Goal: Task Accomplishment & Management: Manage account settings

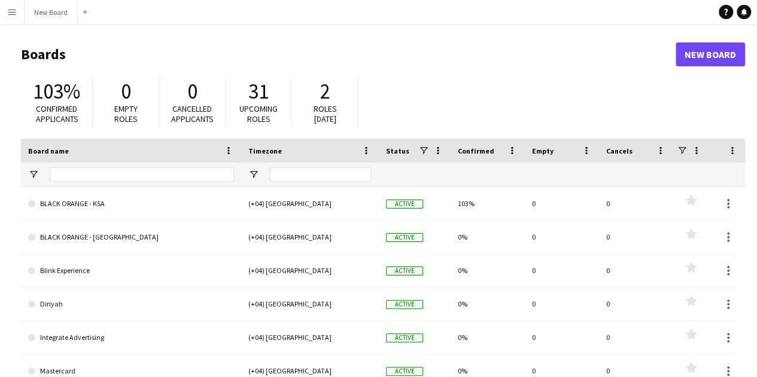
click at [17, 14] on button "Menu" at bounding box center [12, 12] width 24 height 24
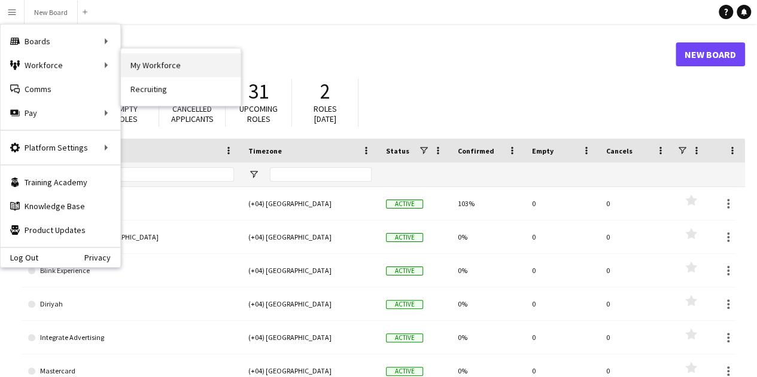
click at [154, 63] on link "My Workforce" at bounding box center [181, 65] width 120 height 24
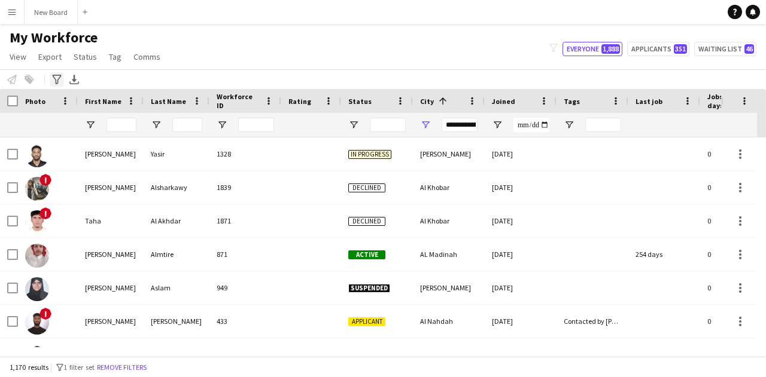
click at [55, 80] on icon at bounding box center [56, 80] width 9 height 10
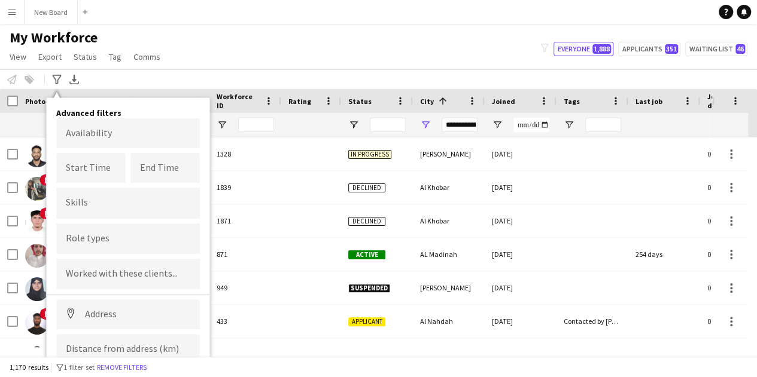
click at [232, 51] on div "My Workforce View Views Default view New view Update view Delete view Edit name…" at bounding box center [378, 49] width 757 height 41
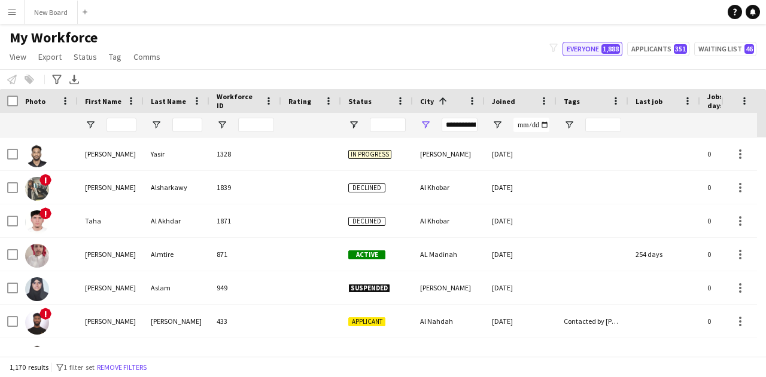
click at [601, 47] on span "1,888" at bounding box center [610, 49] width 19 height 10
type input "**********"
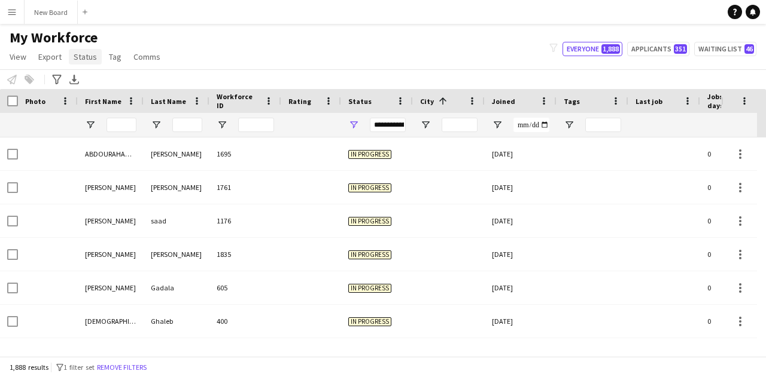
click at [89, 62] on link "Status" at bounding box center [85, 57] width 33 height 16
click at [196, 64] on div "My Workforce View Views Default view New view Update view Delete view Edit name…" at bounding box center [383, 49] width 766 height 41
click at [371, 101] on div "Status" at bounding box center [369, 101] width 43 height 18
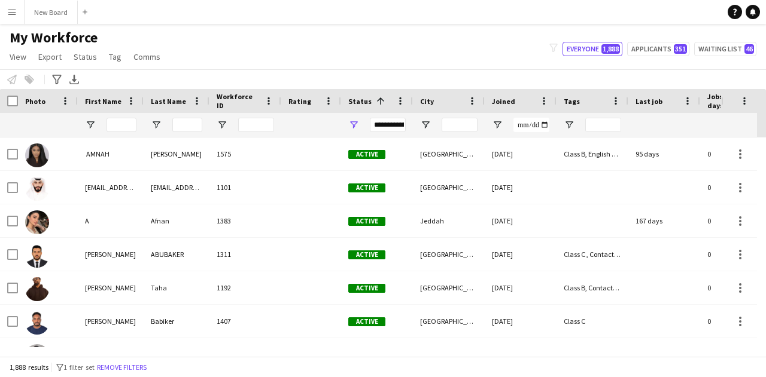
click at [395, 127] on div "**********" at bounding box center [388, 125] width 36 height 14
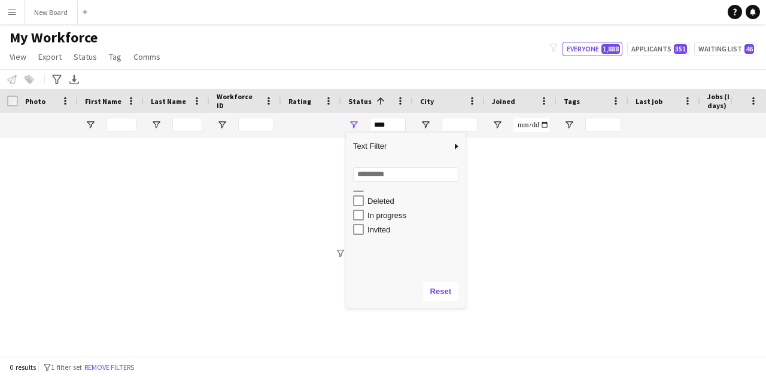
scroll to position [71, 0]
type input "**********"
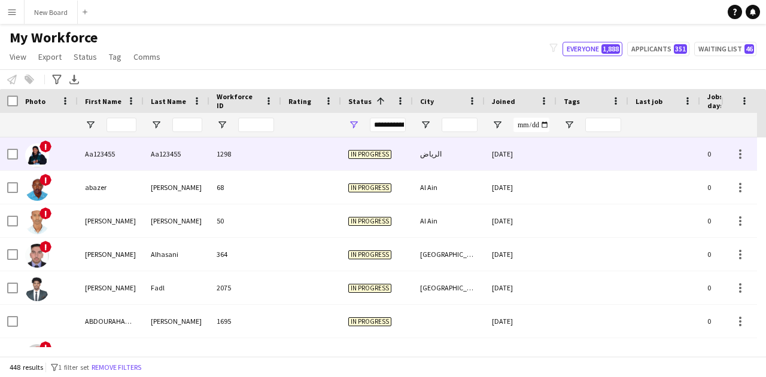
click at [105, 151] on div "Aa123455" at bounding box center [111, 154] width 66 height 33
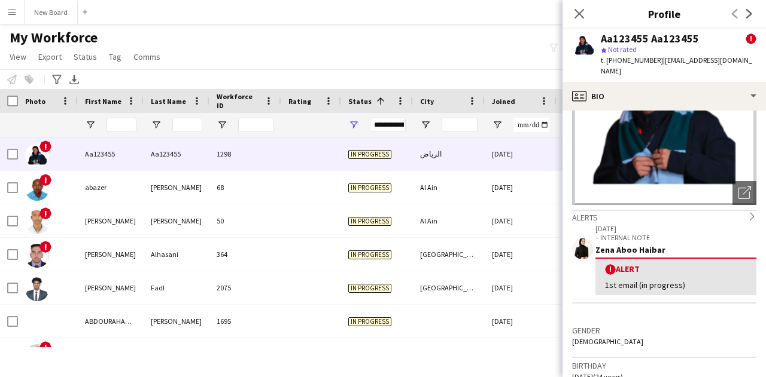
scroll to position [0, 0]
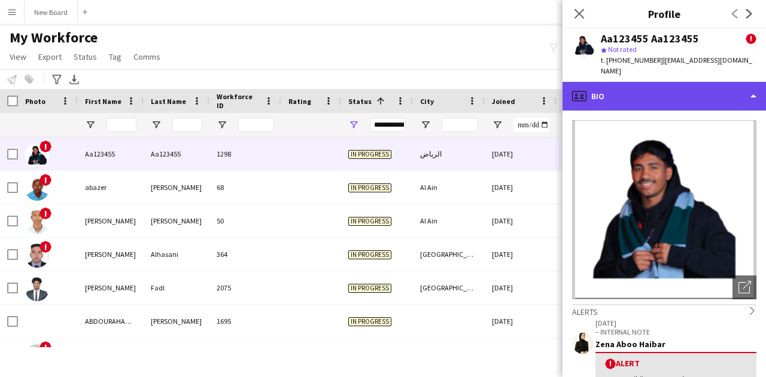
click at [630, 82] on div "profile Bio" at bounding box center [663, 96] width 203 height 29
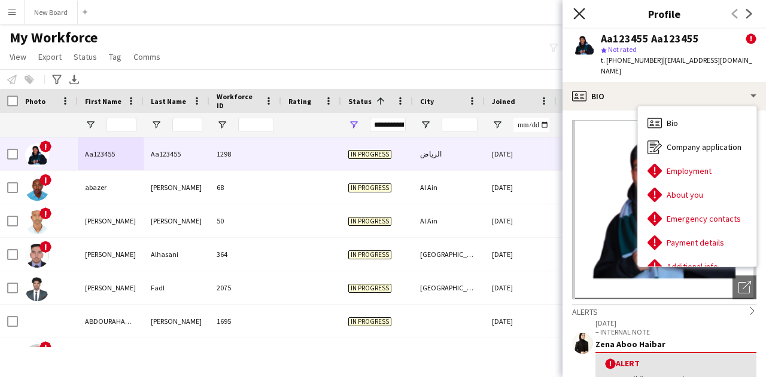
click at [577, 15] on icon at bounding box center [578, 13] width 11 height 11
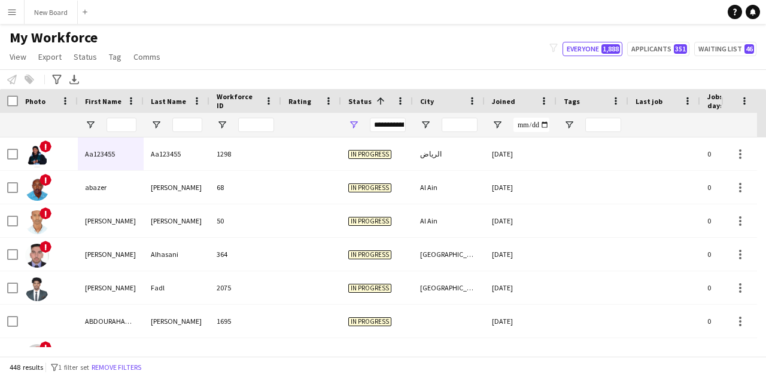
click at [14, 12] on app-icon "Menu" at bounding box center [12, 12] width 10 height 10
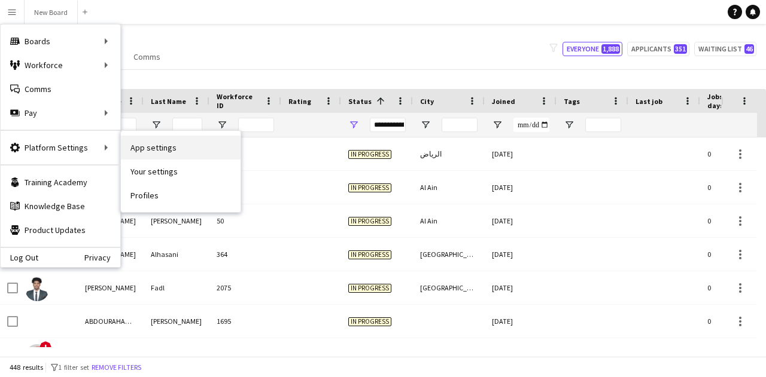
click at [145, 151] on link "App settings" at bounding box center [181, 148] width 120 height 24
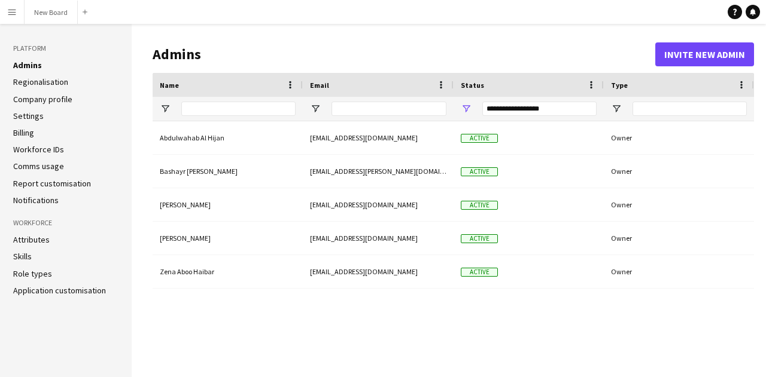
click at [37, 117] on link "Settings" at bounding box center [28, 116] width 31 height 11
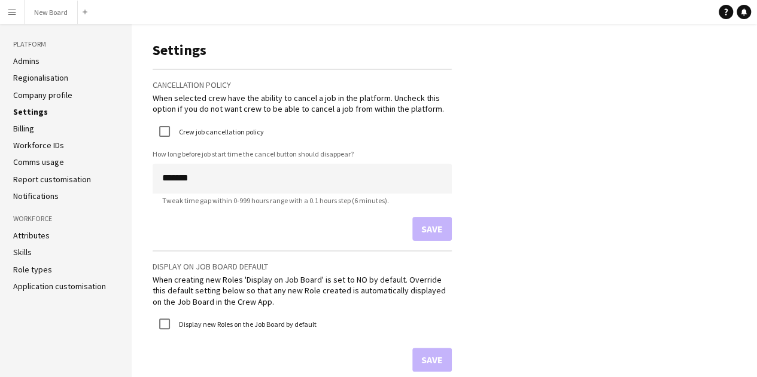
scroll to position [4, 0]
click at [53, 284] on link "Application customisation" at bounding box center [59, 287] width 93 height 11
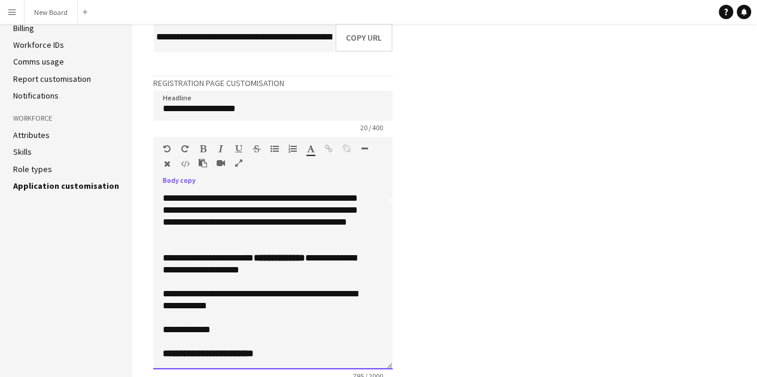
scroll to position [100, 0]
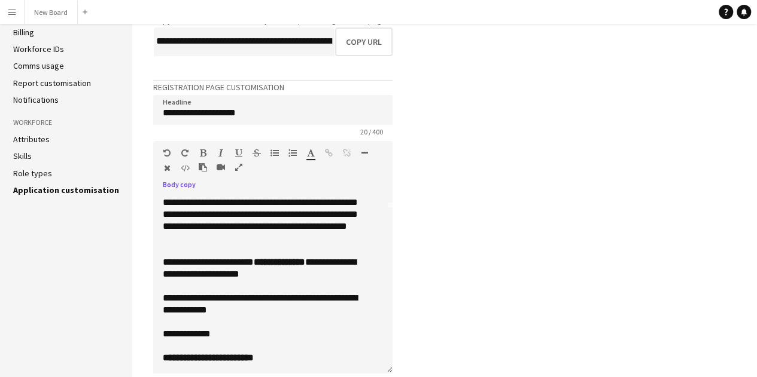
click at [39, 172] on link "Role types" at bounding box center [32, 173] width 39 height 11
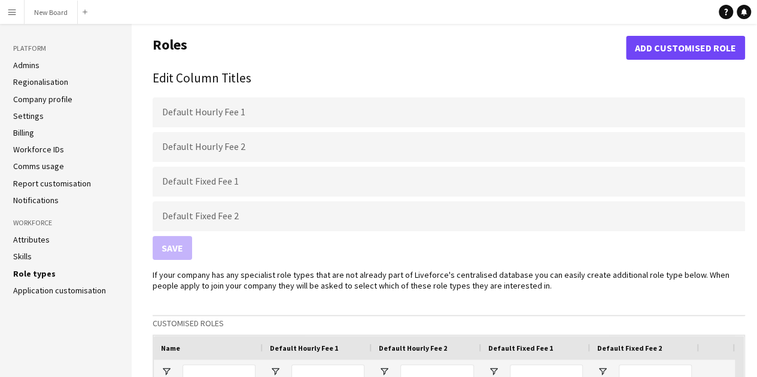
click at [39, 242] on link "Attributes" at bounding box center [31, 239] width 36 height 11
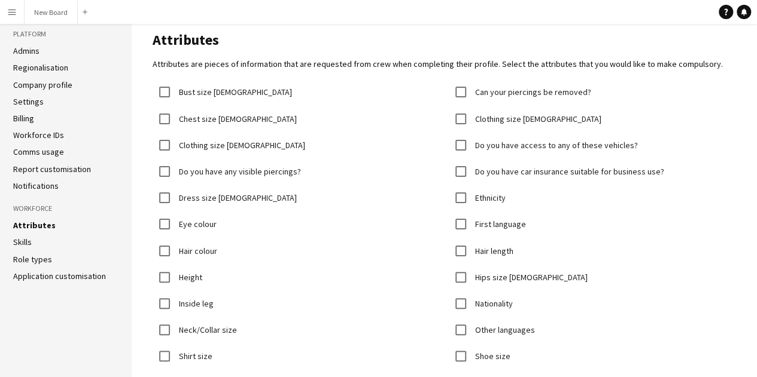
scroll to position [12, 0]
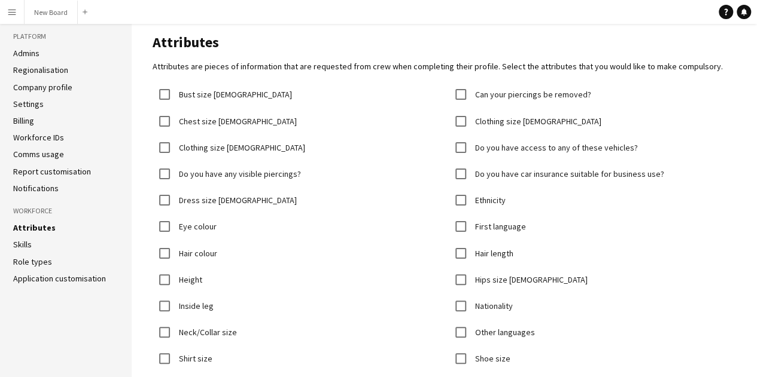
click at [36, 55] on link "Admins" at bounding box center [26, 53] width 26 height 11
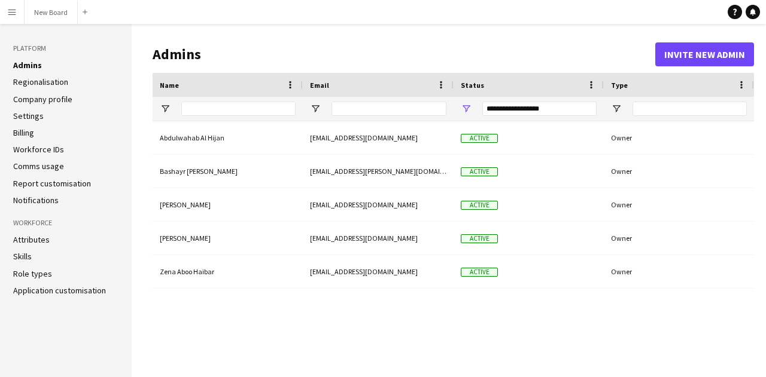
click at [14, 14] on app-icon "Menu" at bounding box center [12, 12] width 10 height 10
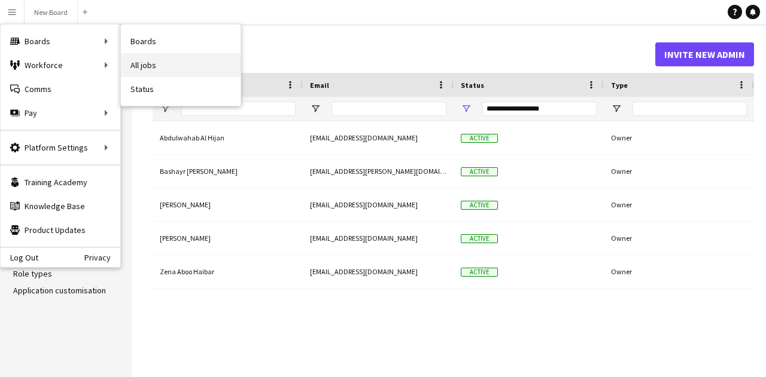
click at [160, 58] on link "All jobs" at bounding box center [181, 65] width 120 height 24
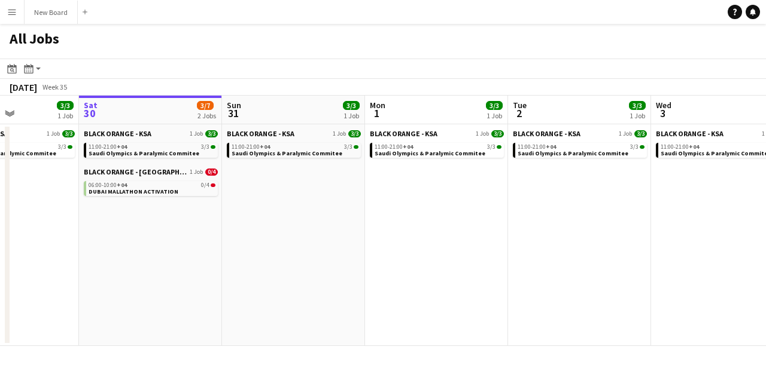
scroll to position [0, 498]
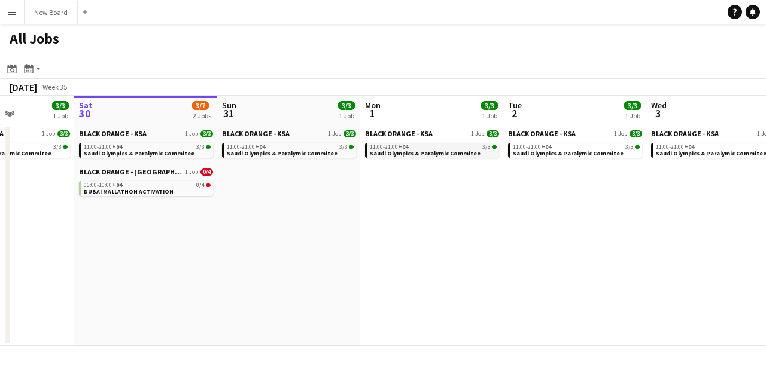
click at [416, 151] on span "Saudi Olympics & Paralymic Commitee" at bounding box center [425, 154] width 111 height 8
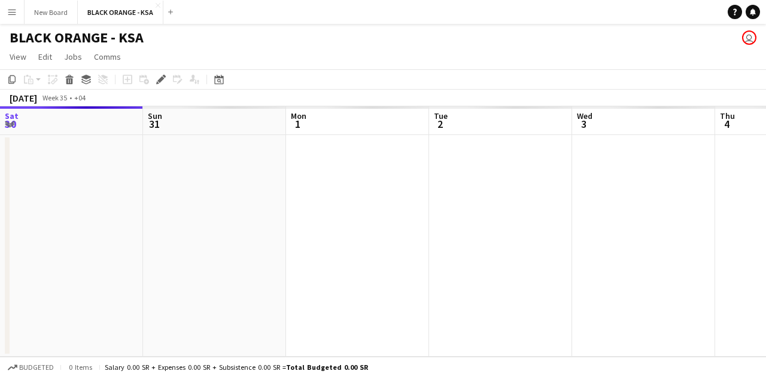
scroll to position [0, 412]
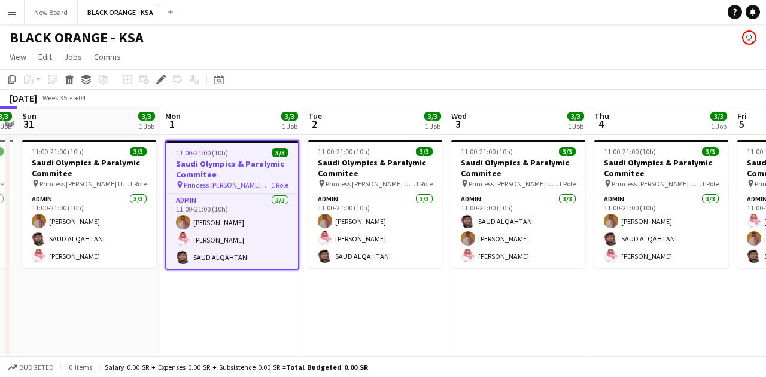
click at [223, 167] on h3 "Saudi Olympics & Paralymic Commitee" at bounding box center [232, 170] width 132 height 22
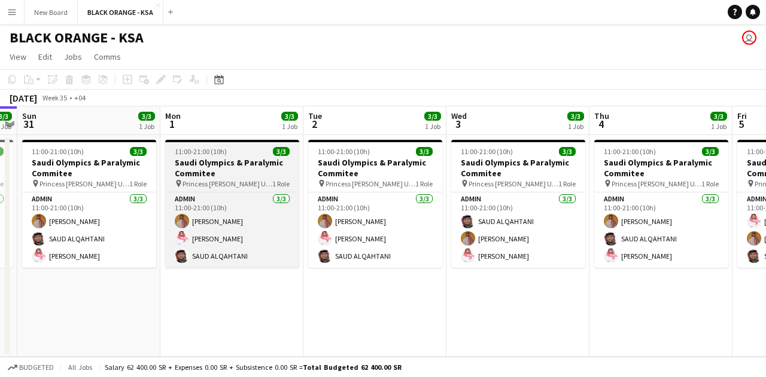
click at [223, 167] on h3 "Saudi Olympics & Paralymic Commitee" at bounding box center [232, 168] width 134 height 22
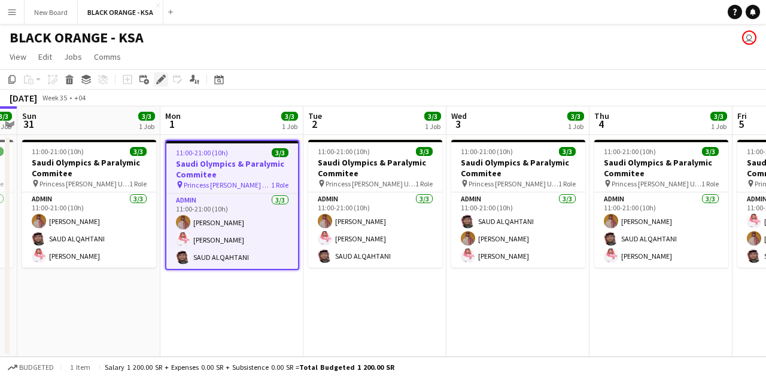
click at [162, 77] on icon at bounding box center [160, 80] width 7 height 7
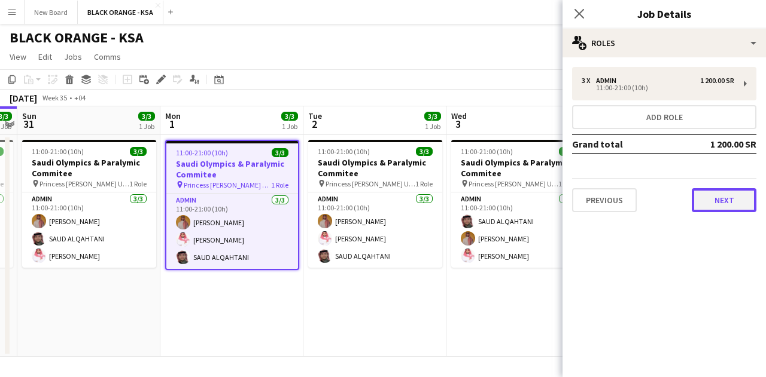
click at [715, 202] on button "Next" at bounding box center [723, 200] width 65 height 24
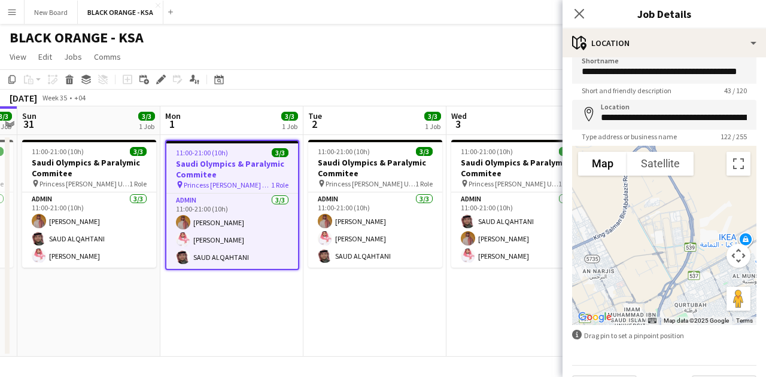
scroll to position [41, 0]
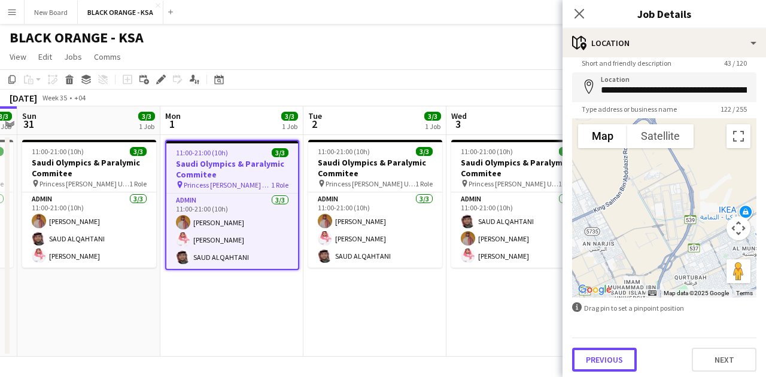
click at [631, 361] on button "Previous" at bounding box center [604, 360] width 65 height 24
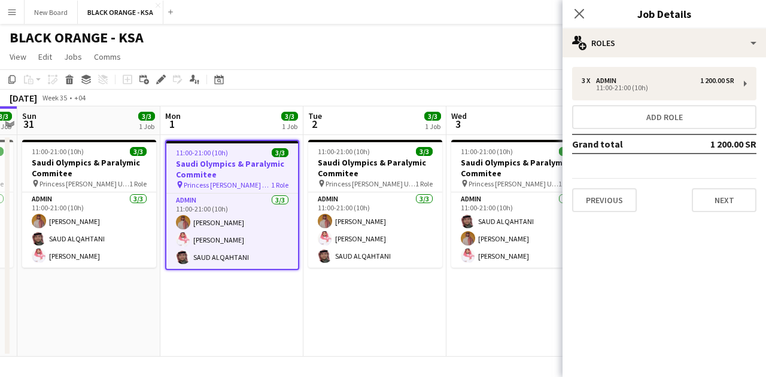
scroll to position [0, 0]
click at [624, 197] on button "Previous" at bounding box center [604, 200] width 65 height 24
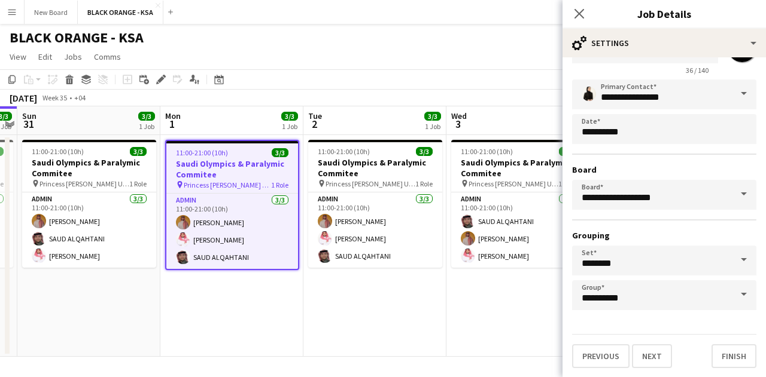
scroll to position [51, 0]
click at [736, 258] on span at bounding box center [743, 260] width 25 height 29
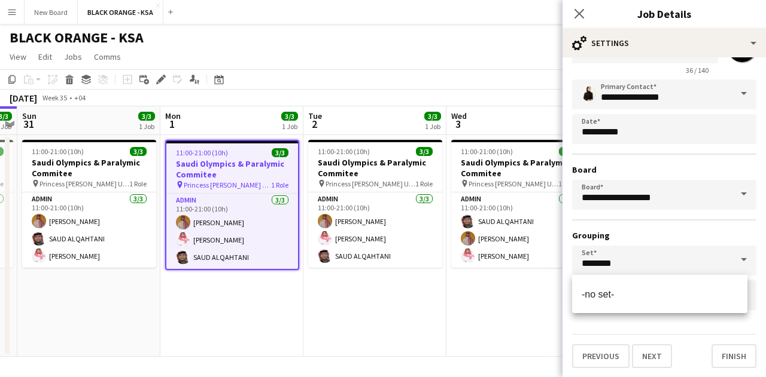
click at [736, 258] on span at bounding box center [743, 260] width 25 height 29
click at [734, 236] on h3 "Grouping" at bounding box center [664, 235] width 184 height 11
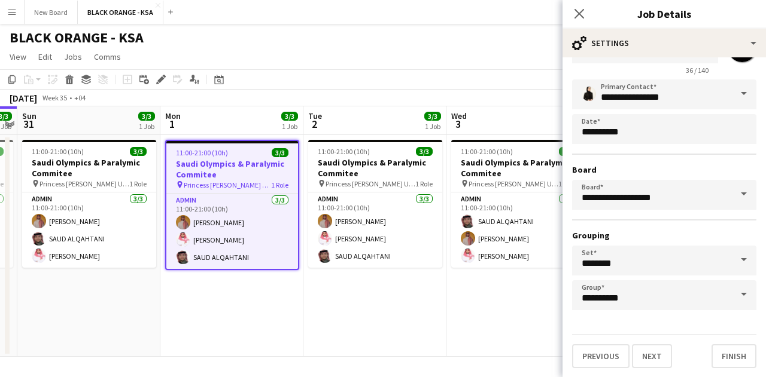
click at [732, 291] on span at bounding box center [743, 295] width 25 height 29
click at [711, 237] on h3 "Grouping" at bounding box center [664, 235] width 184 height 11
click at [652, 352] on button "Next" at bounding box center [652, 357] width 40 height 24
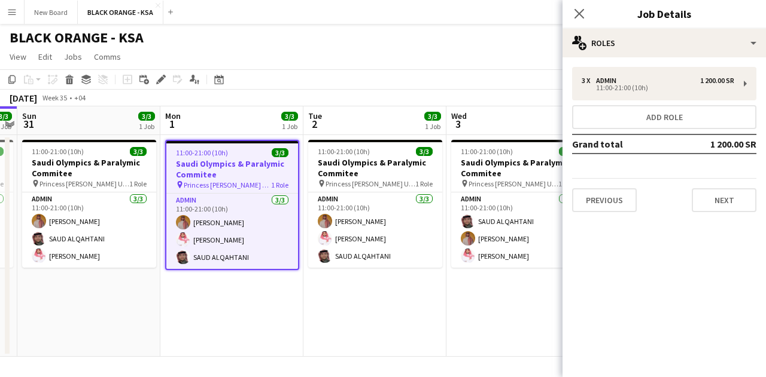
scroll to position [0, 0]
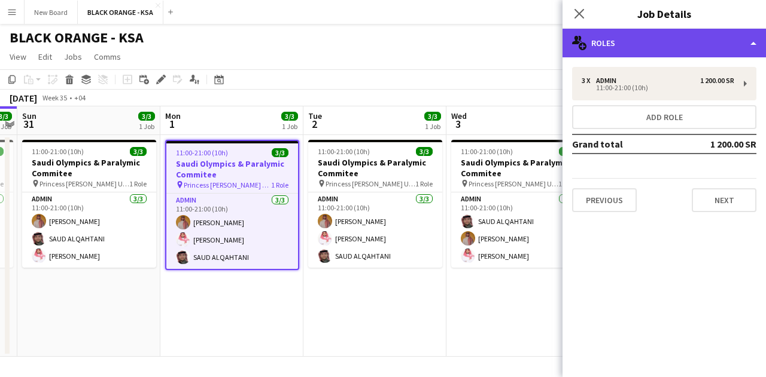
click at [702, 44] on div "multiple-users-add Roles" at bounding box center [663, 43] width 203 height 29
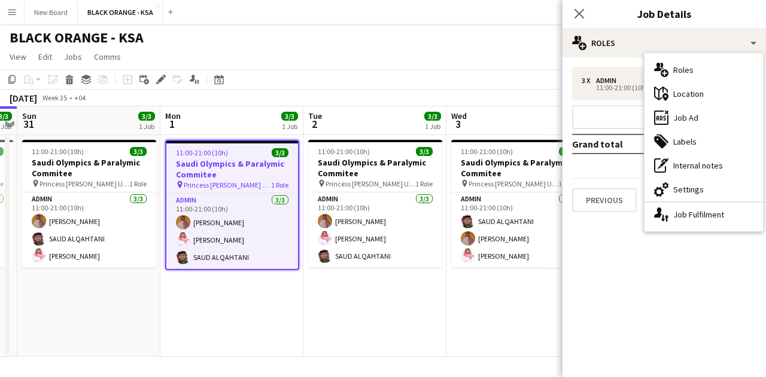
click at [624, 265] on mat-expansion-panel "pencil3 General details 3 x Admin 1 200.00 SR 11:00-21:00 (10h) Add role Grand …" at bounding box center [663, 217] width 203 height 320
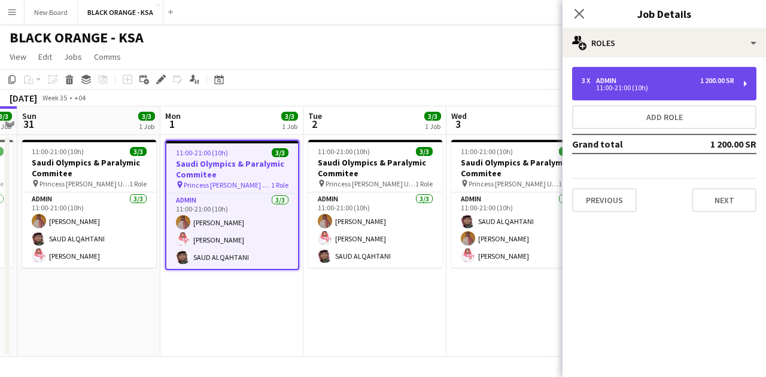
click at [601, 81] on div "Admin" at bounding box center [608, 81] width 25 height 8
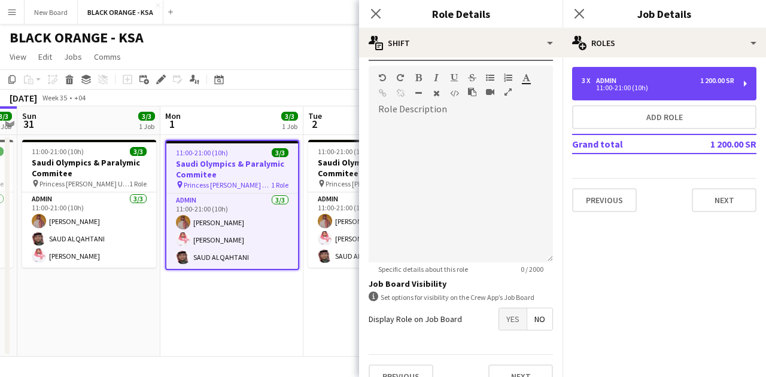
scroll to position [284, 0]
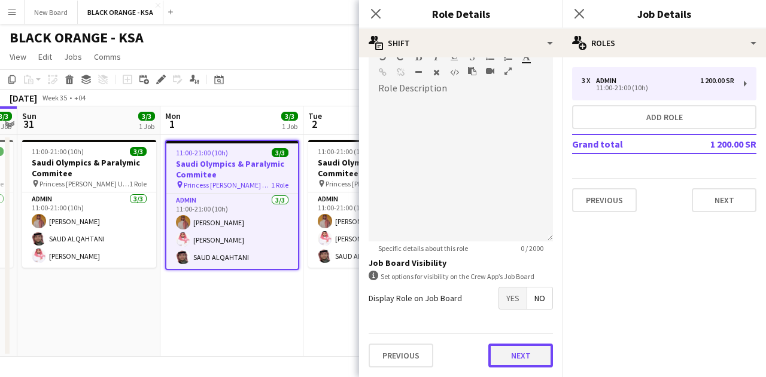
click at [525, 362] on button "Next" at bounding box center [520, 356] width 65 height 24
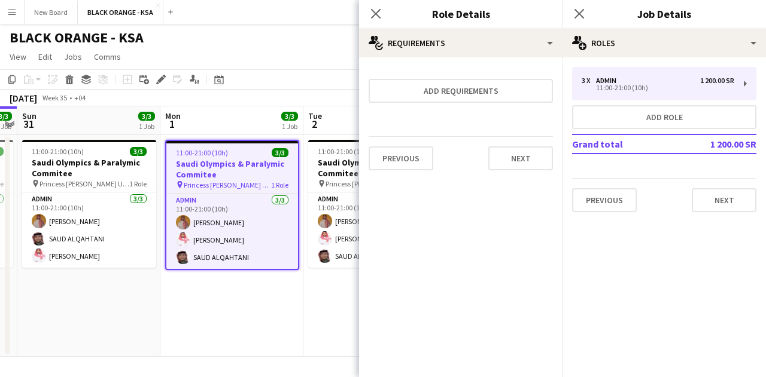
scroll to position [0, 0]
click at [714, 202] on button "Next" at bounding box center [723, 200] width 65 height 24
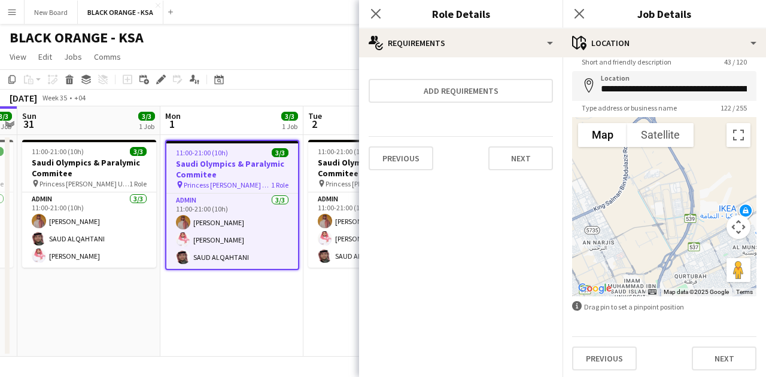
scroll to position [45, 0]
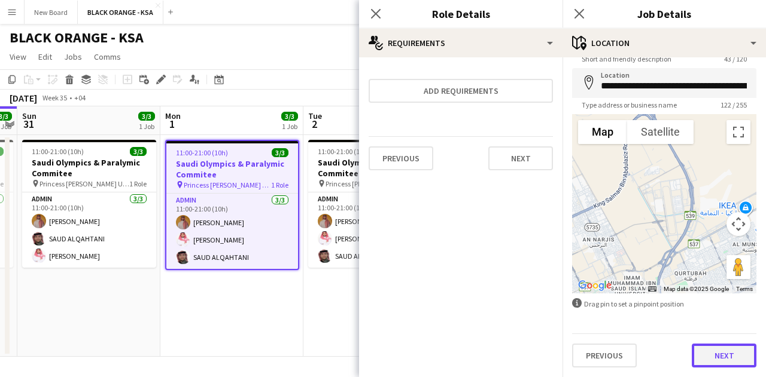
click at [703, 354] on button "Next" at bounding box center [723, 356] width 65 height 24
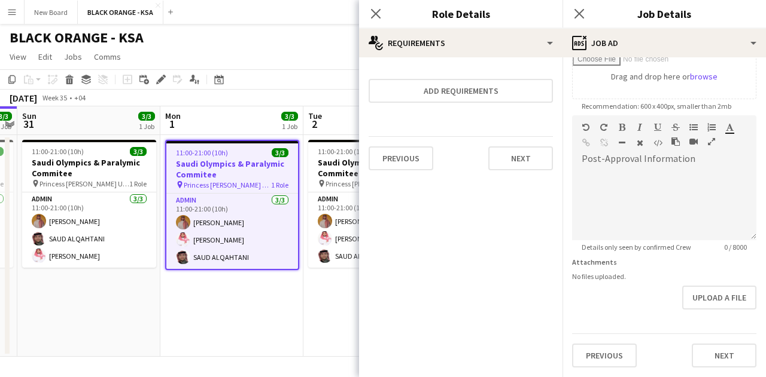
scroll to position [223, 0]
click at [714, 355] on button "Next" at bounding box center [723, 356] width 65 height 24
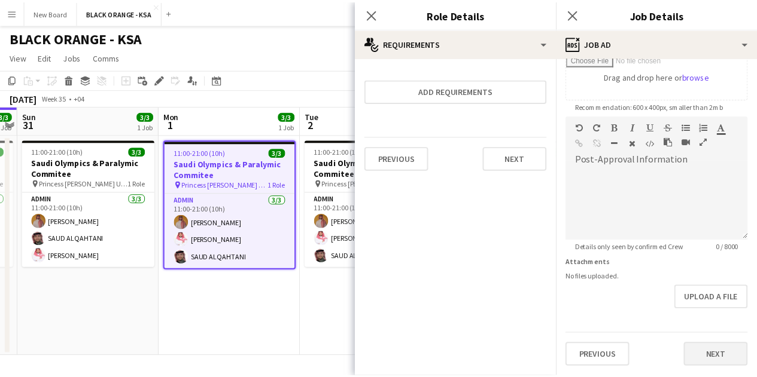
scroll to position [0, 0]
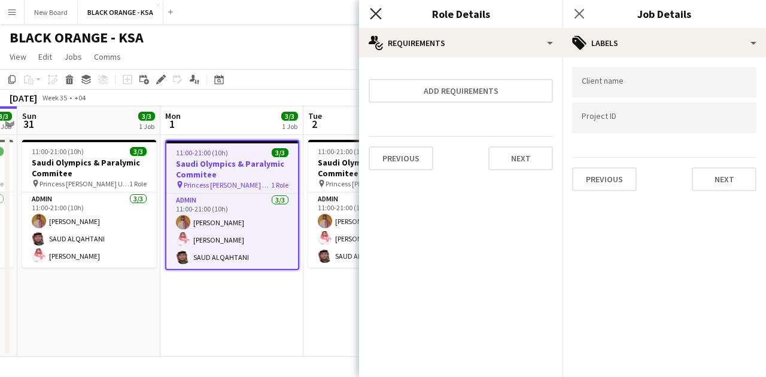
click at [373, 12] on icon at bounding box center [375, 13] width 11 height 11
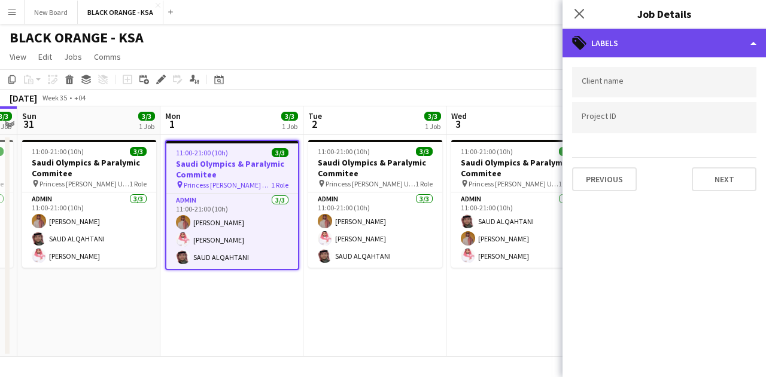
click at [635, 37] on div "tags-double Labels" at bounding box center [663, 43] width 203 height 29
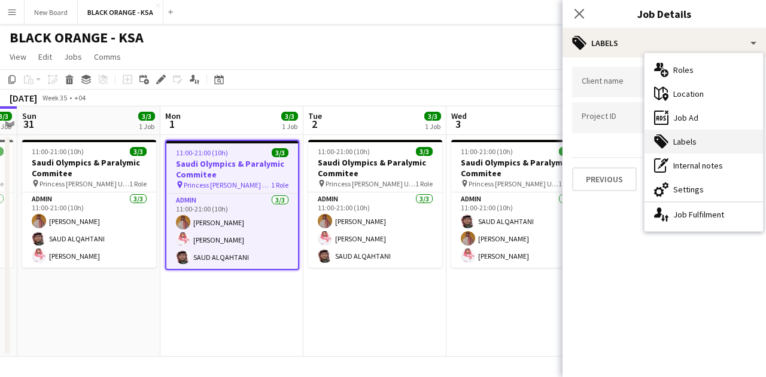
click at [707, 140] on div "tags-double Labels" at bounding box center [703, 142] width 118 height 24
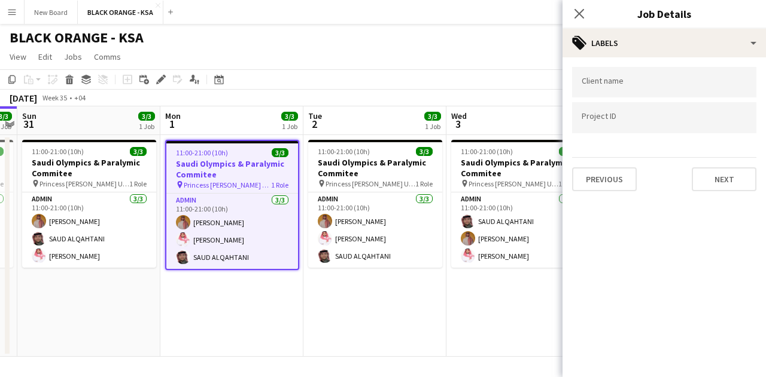
click at [724, 163] on div "Previous Next" at bounding box center [664, 174] width 184 height 34
click at [721, 171] on button "Next" at bounding box center [723, 179] width 65 height 24
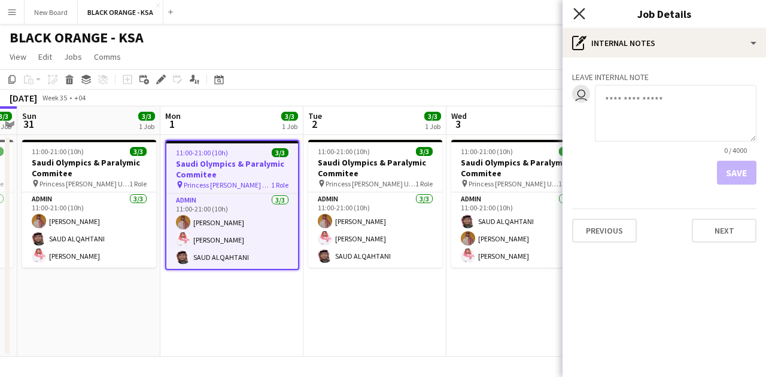
click at [580, 16] on icon at bounding box center [578, 13] width 11 height 11
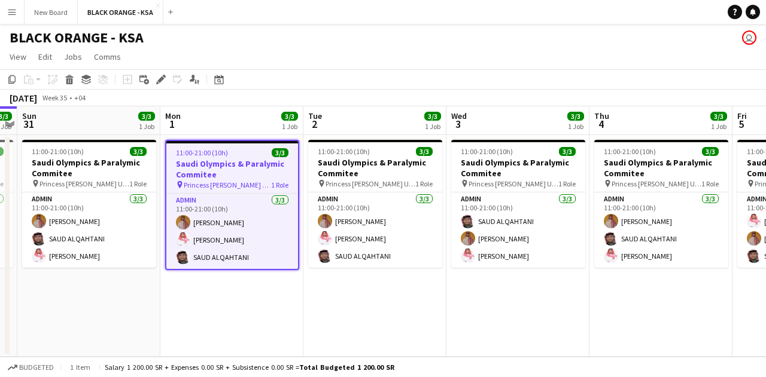
click at [13, 11] on app-icon "Menu" at bounding box center [12, 12] width 10 height 10
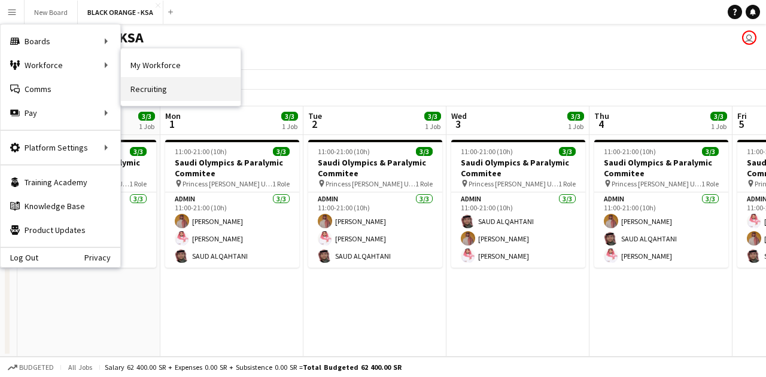
click at [151, 84] on link "Recruiting" at bounding box center [181, 89] width 120 height 24
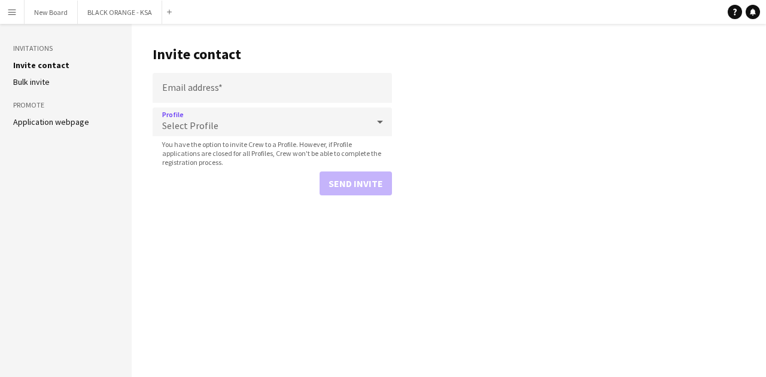
click at [254, 127] on div "Select Profile" at bounding box center [260, 122] width 215 height 29
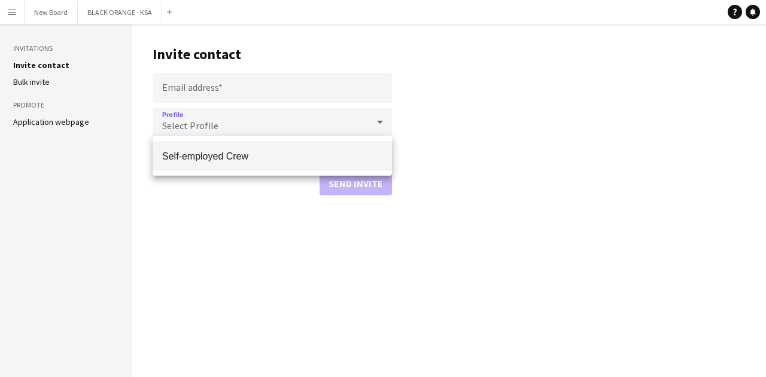
click at [258, 127] on div at bounding box center [383, 188] width 766 height 377
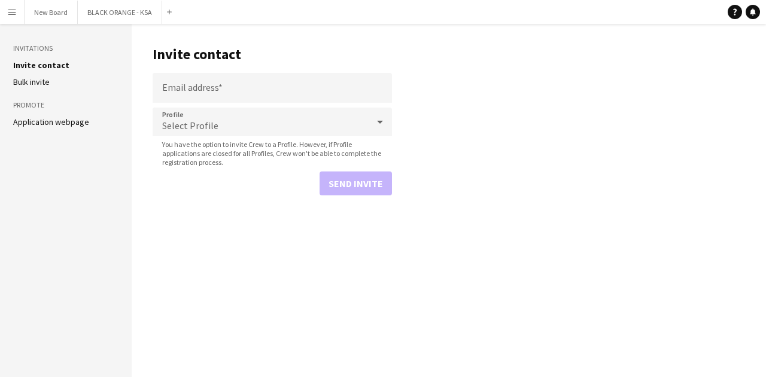
click at [53, 81] on li "Bulk invite" at bounding box center [65, 82] width 105 height 11
click at [47, 81] on link "Bulk invite" at bounding box center [31, 82] width 36 height 11
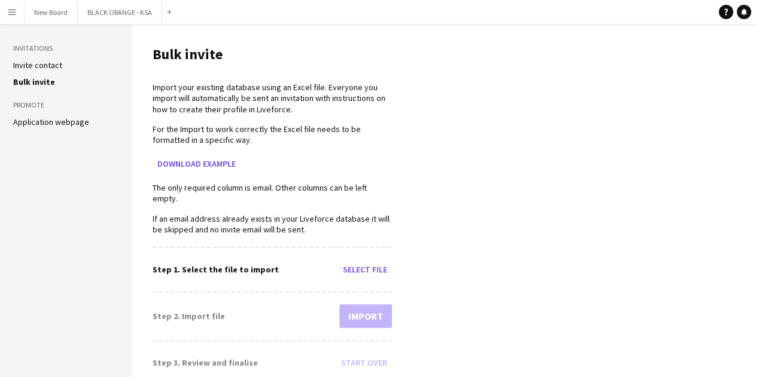
click at [78, 121] on link "Application webpage" at bounding box center [51, 122] width 76 height 11
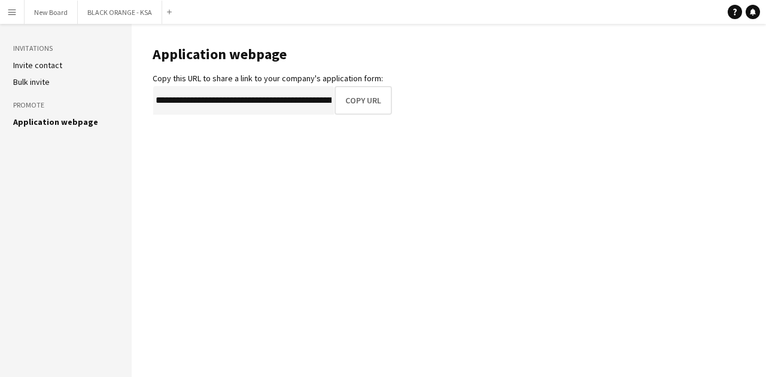
click at [17, 14] on button "Menu" at bounding box center [12, 12] width 24 height 24
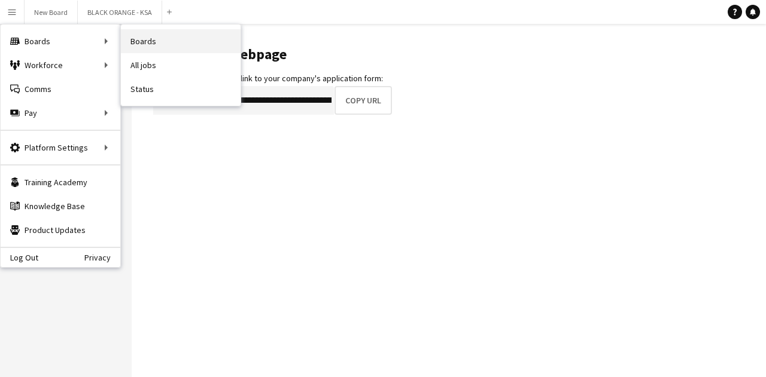
click at [147, 46] on link "Boards" at bounding box center [181, 41] width 120 height 24
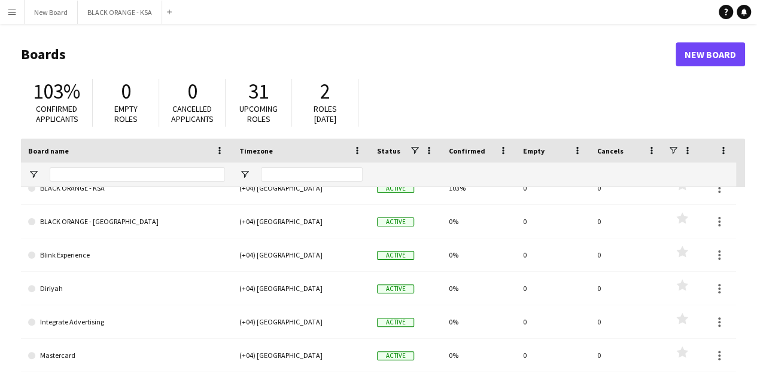
click at [17, 10] on button "Menu" at bounding box center [12, 12] width 24 height 24
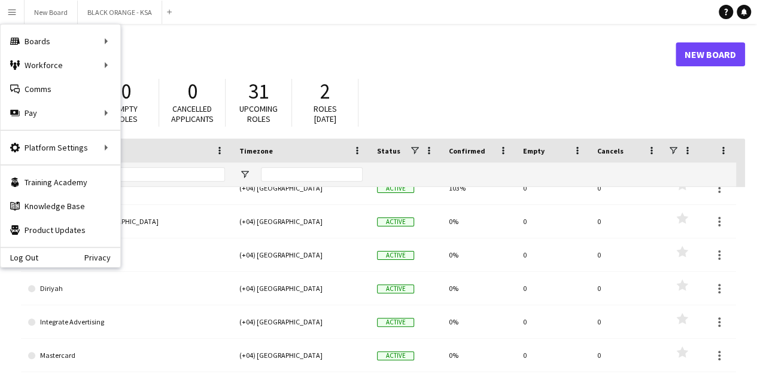
click at [260, 38] on header "Boards New Board" at bounding box center [383, 54] width 724 height 37
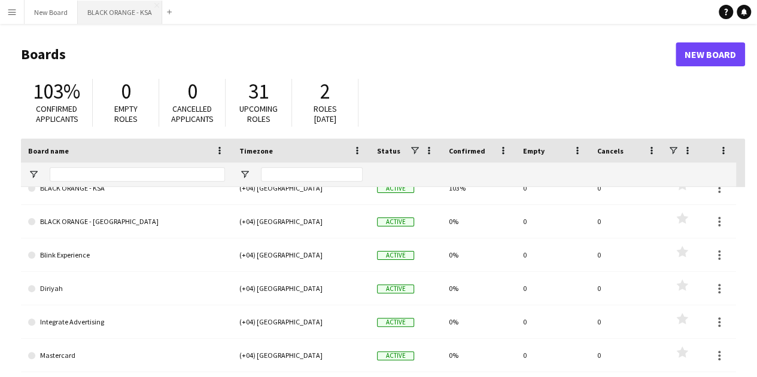
click at [136, 14] on button "BLACK ORANGE - KSA Close" at bounding box center [120, 12] width 84 height 23
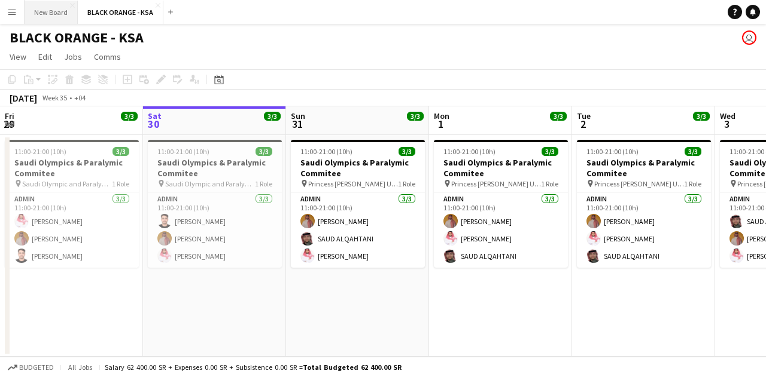
click at [60, 16] on button "New Board Close" at bounding box center [51, 12] width 53 height 23
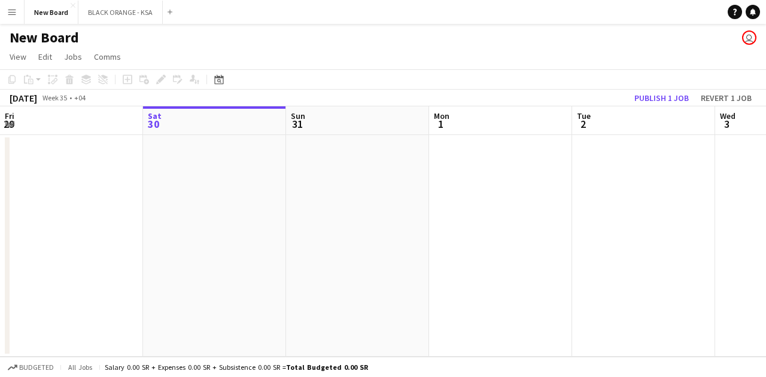
click at [16, 19] on button "Menu" at bounding box center [12, 12] width 24 height 24
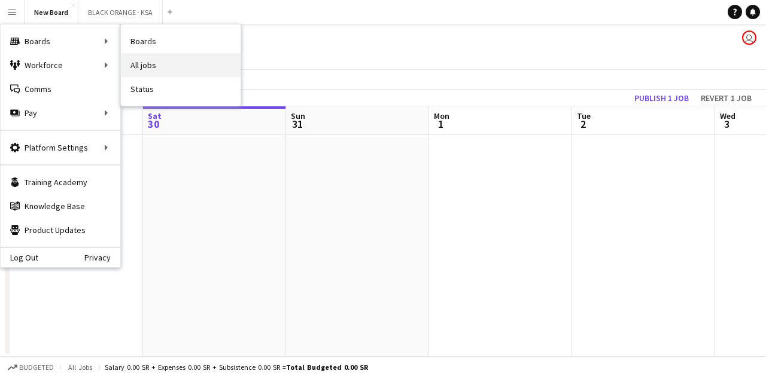
click at [154, 66] on link "All jobs" at bounding box center [181, 65] width 120 height 24
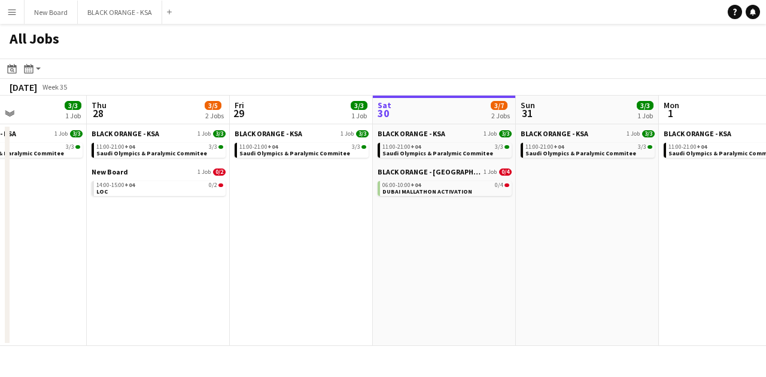
click at [16, 16] on app-icon "Menu" at bounding box center [12, 12] width 10 height 10
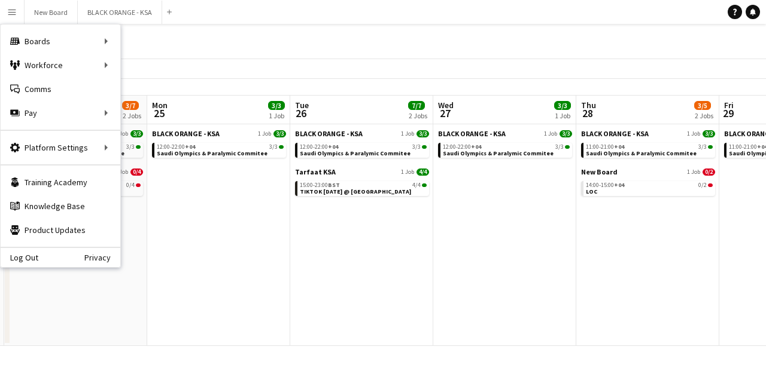
scroll to position [0, 281]
click at [60, 89] on link "Comms Comms" at bounding box center [61, 89] width 120 height 24
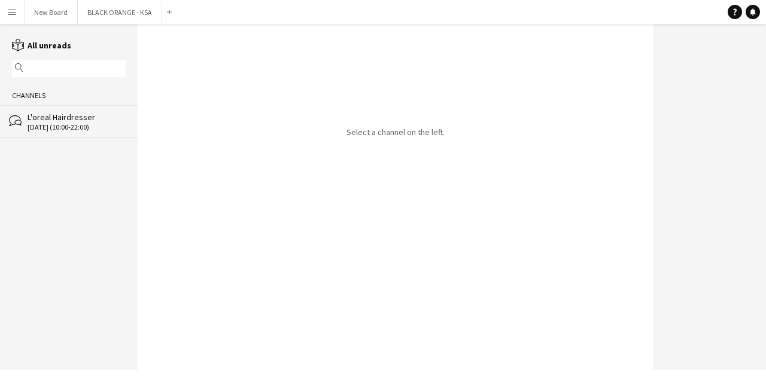
click at [71, 126] on div "[DATE] (10:00-22:00)" at bounding box center [77, 127] width 98 height 8
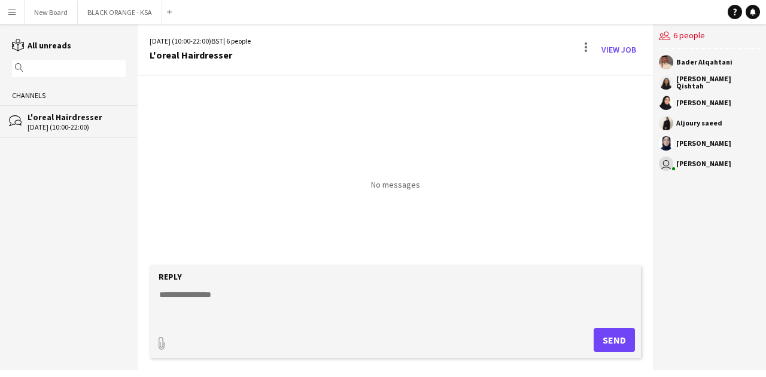
click at [67, 161] on app-channels-list "reading All unreads magnifier Channels bubbles L'oreal Hairdresser [DATE] (10:0…" at bounding box center [69, 197] width 138 height 346
click at [22, 95] on div "Channels" at bounding box center [69, 95] width 138 height 19
click at [53, 71] on input "text" at bounding box center [74, 68] width 96 height 11
click at [46, 49] on link "reading All unreads" at bounding box center [41, 45] width 59 height 11
click at [46, 46] on link "reading All chats" at bounding box center [36, 45] width 49 height 11
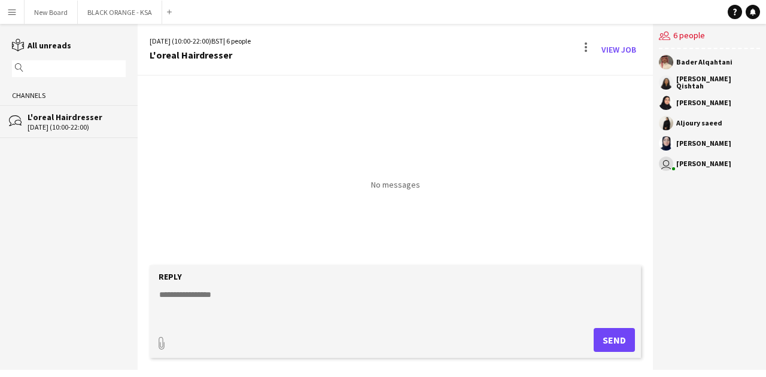
click at [84, 72] on input "text" at bounding box center [74, 68] width 96 height 11
type input "****"
click at [19, 70] on icon "magnifier" at bounding box center [19, 67] width 8 height 8
drag, startPoint x: 55, startPoint y: 72, endPoint x: 6, endPoint y: 76, distance: 49.2
click at [6, 76] on div "reading All unreads magnifier **** Channels No chats found" at bounding box center [69, 91] width 138 height 104
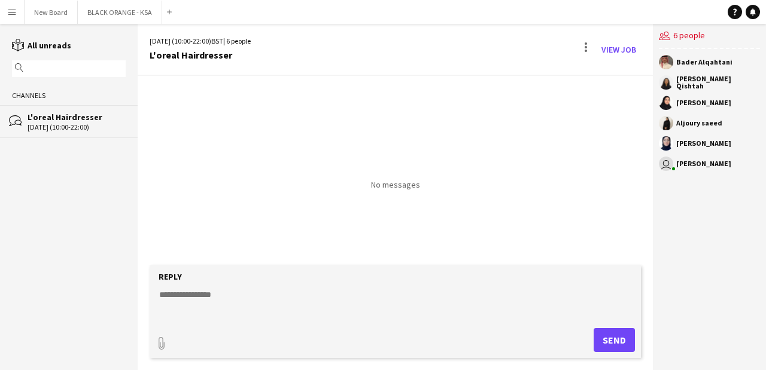
click at [681, 56] on div "Bader Alqahtani" at bounding box center [709, 62] width 101 height 14
click at [666, 103] on app-user-avatar at bounding box center [666, 103] width 14 height 14
click at [680, 102] on div "[PERSON_NAME]" at bounding box center [703, 102] width 55 height 7
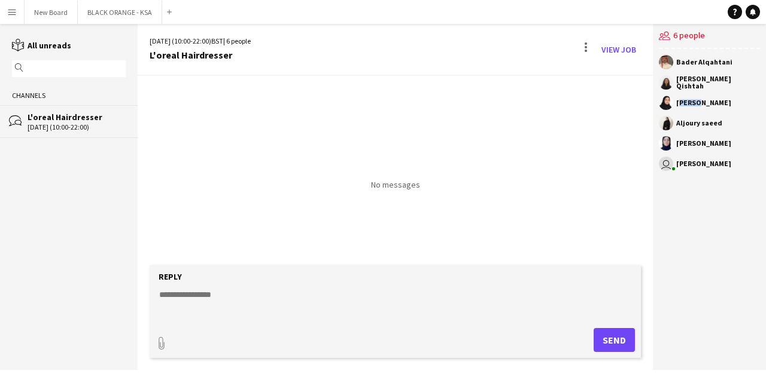
click at [680, 102] on div "[PERSON_NAME]" at bounding box center [703, 102] width 55 height 7
click at [690, 124] on div "Aljoury saeed" at bounding box center [699, 123] width 46 height 7
drag, startPoint x: 720, startPoint y: 145, endPoint x: 745, endPoint y: 222, distance: 80.4
click at [745, 222] on div "users2 6 people [PERSON_NAME] [PERSON_NAME] Qishtah [PERSON_NAME] saeed [PERSON…" at bounding box center [709, 197] width 113 height 346
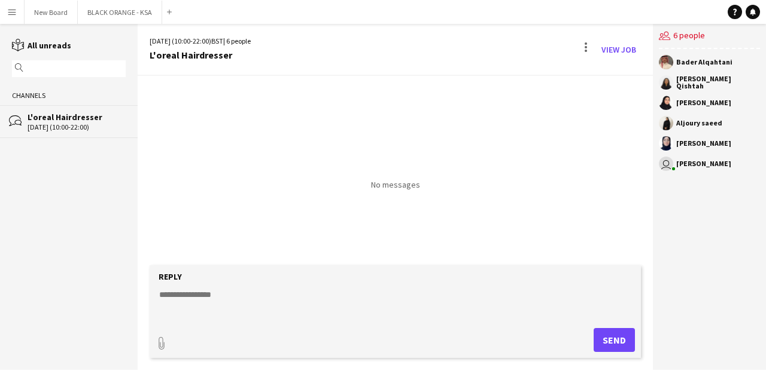
click at [14, 11] on app-icon "Menu" at bounding box center [12, 12] width 10 height 10
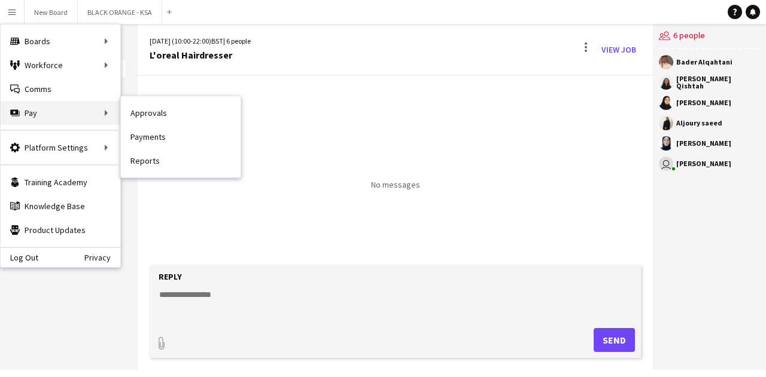
click at [49, 109] on div "Pay Pay" at bounding box center [61, 113] width 120 height 24
click at [150, 107] on link "Approvals" at bounding box center [181, 113] width 120 height 24
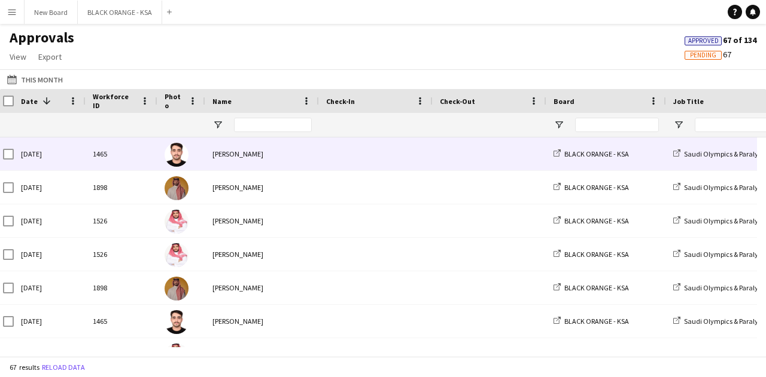
scroll to position [0, 8]
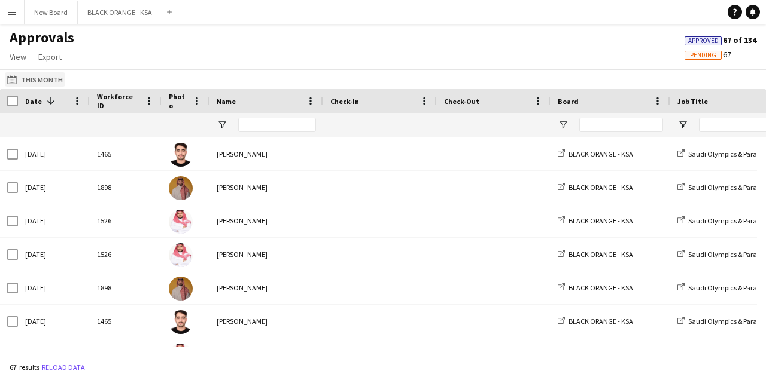
click at [25, 82] on button "This Month This Month" at bounding box center [35, 79] width 60 height 14
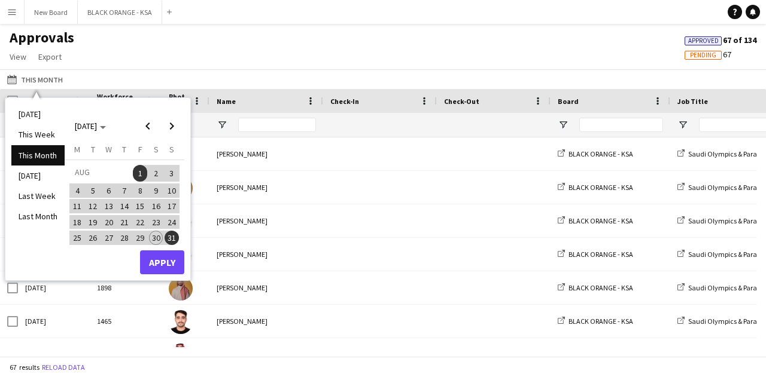
click at [276, 75] on div "This Month This Month [DATE] This Week This Month [DATE] Last Week Last Month […" at bounding box center [383, 79] width 766 height 20
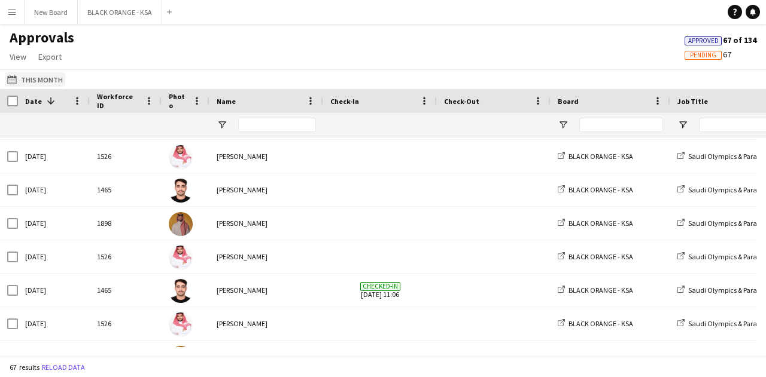
click at [43, 77] on button "This Month This Month" at bounding box center [35, 79] width 60 height 14
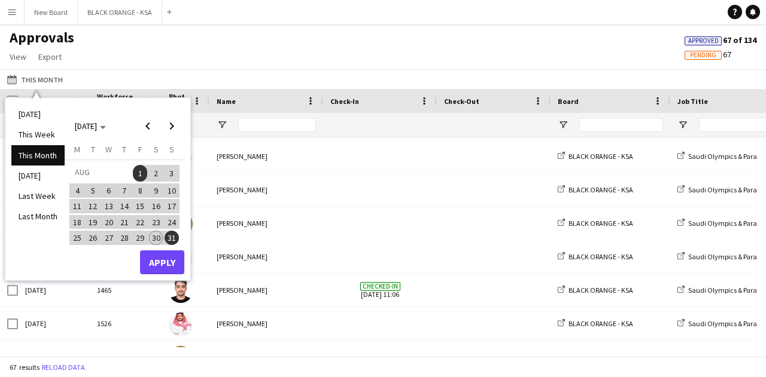
click at [97, 233] on span "26" at bounding box center [93, 238] width 14 height 14
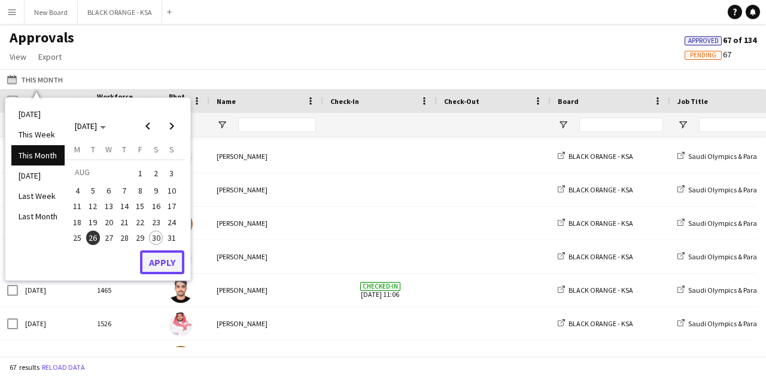
click at [152, 258] on button "Apply" at bounding box center [162, 263] width 44 height 24
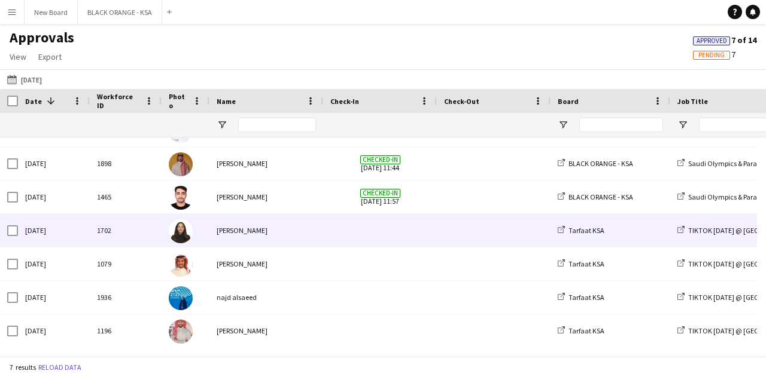
click at [245, 233] on div "[PERSON_NAME]" at bounding box center [266, 230] width 114 height 33
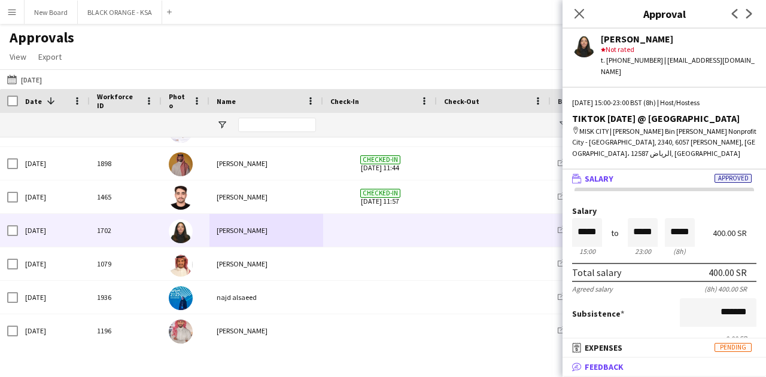
click at [615, 363] on span "Feedback" at bounding box center [603, 367] width 39 height 11
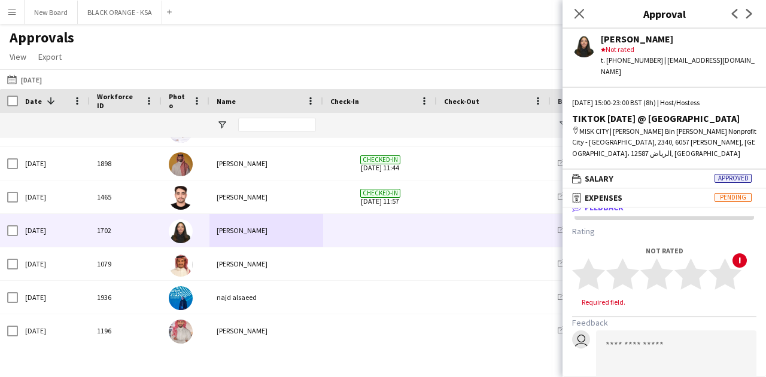
scroll to position [0, 0]
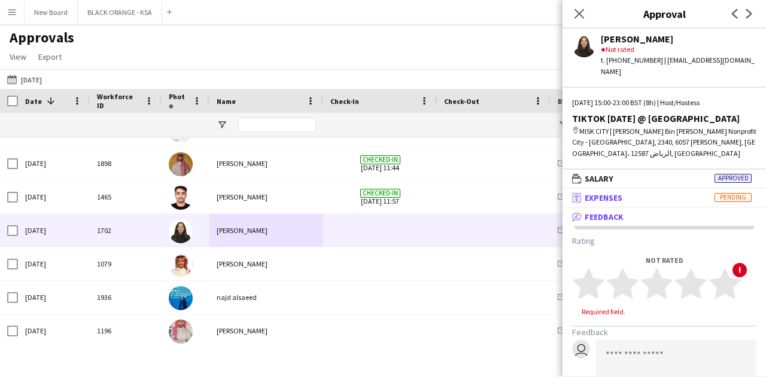
click at [622, 193] on span "Expenses" at bounding box center [603, 198] width 38 height 11
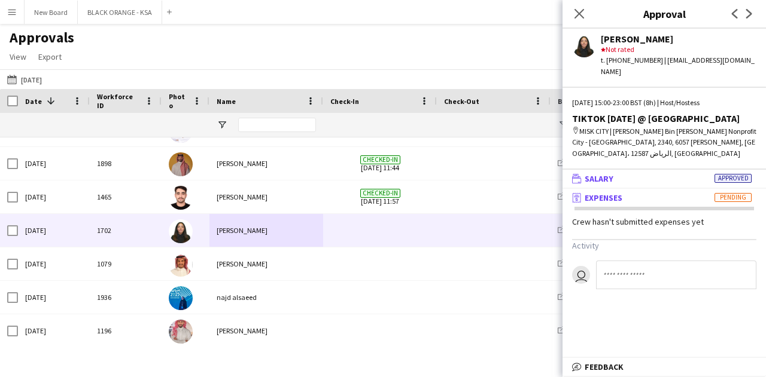
click at [608, 173] on span "Salary" at bounding box center [598, 178] width 29 height 11
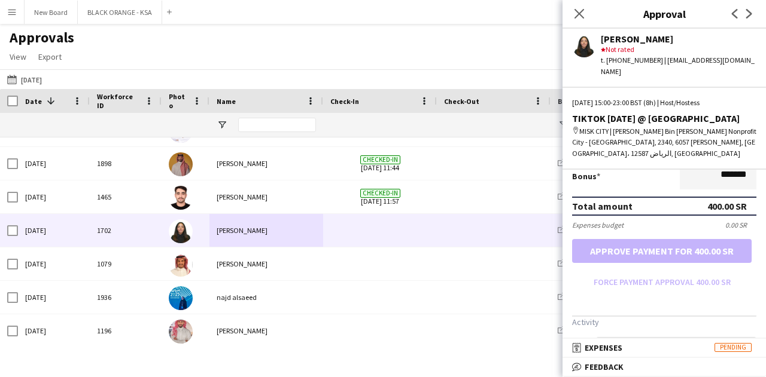
scroll to position [294, 0]
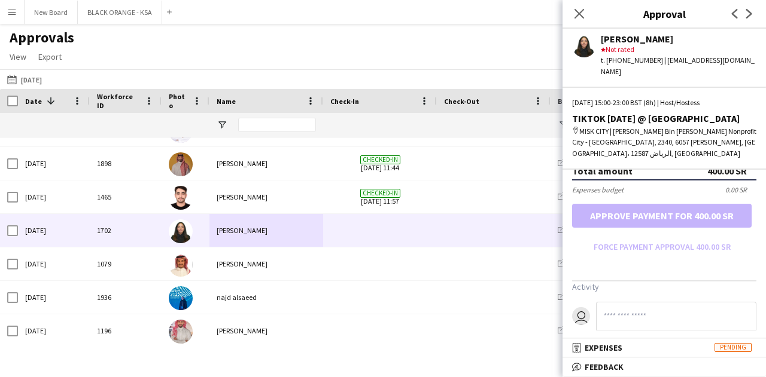
click at [568, 7] on div "Close pop-in" at bounding box center [578, 14] width 33 height 28
click at [580, 13] on icon at bounding box center [578, 13] width 11 height 11
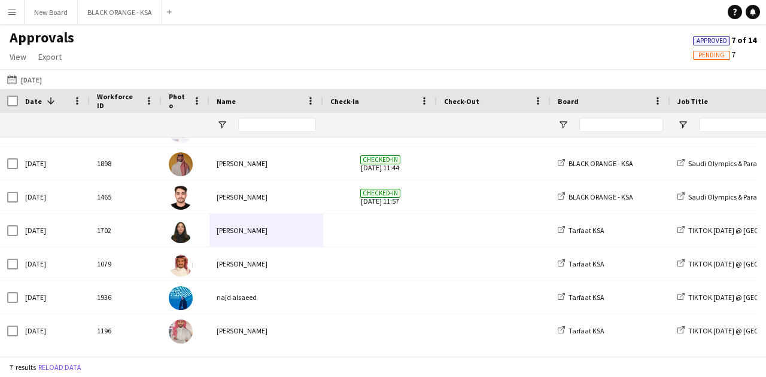
click at [13, 16] on app-icon "Menu" at bounding box center [12, 12] width 10 height 10
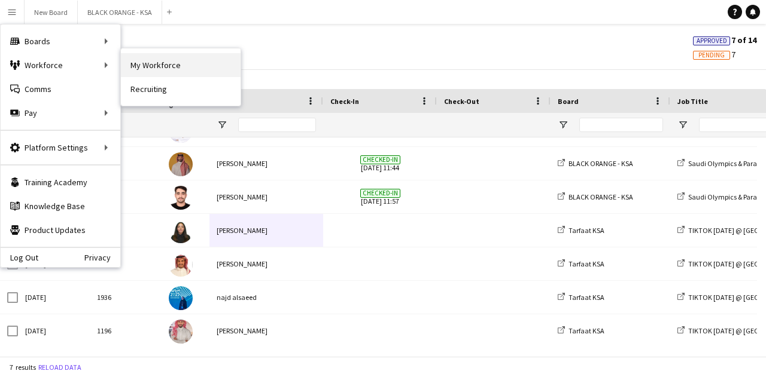
click at [135, 60] on link "My Workforce" at bounding box center [181, 65] width 120 height 24
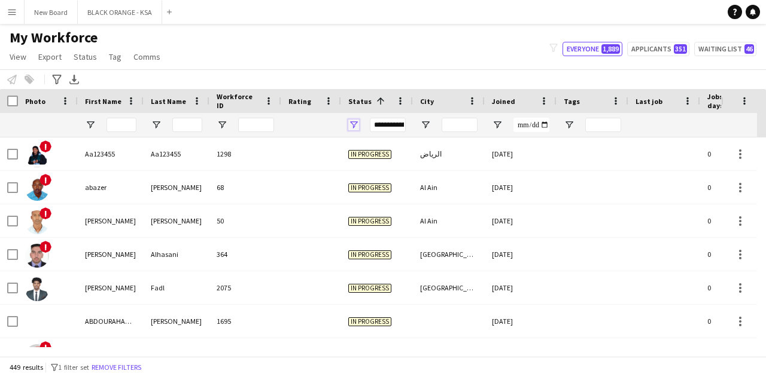
click at [352, 125] on span "Open Filter Menu" at bounding box center [353, 125] width 11 height 11
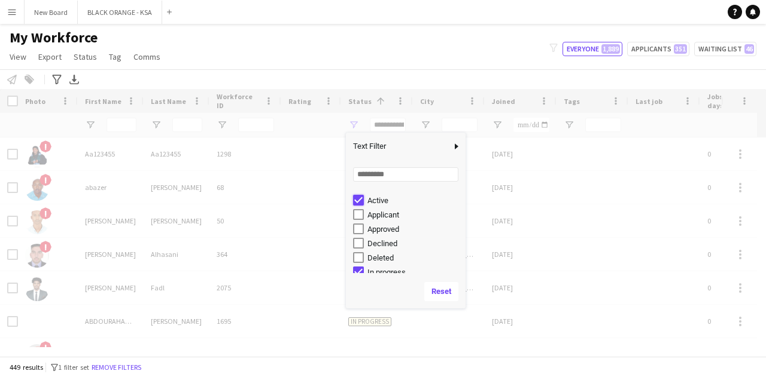
scroll to position [68, 0]
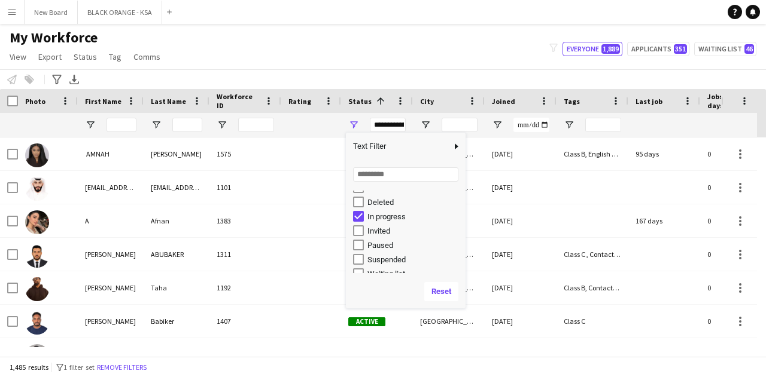
click at [394, 217] on div "In progress" at bounding box center [414, 216] width 95 height 9
type input "**********"
click at [353, 48] on div "My Workforce View Views Default view New view Update view Delete view Edit name…" at bounding box center [383, 49] width 766 height 41
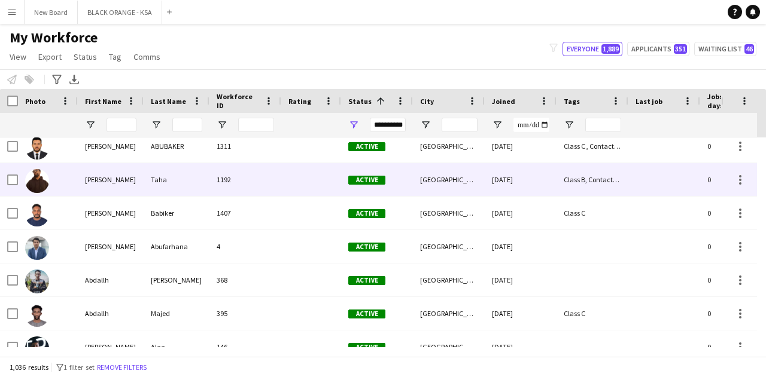
scroll to position [123, 0]
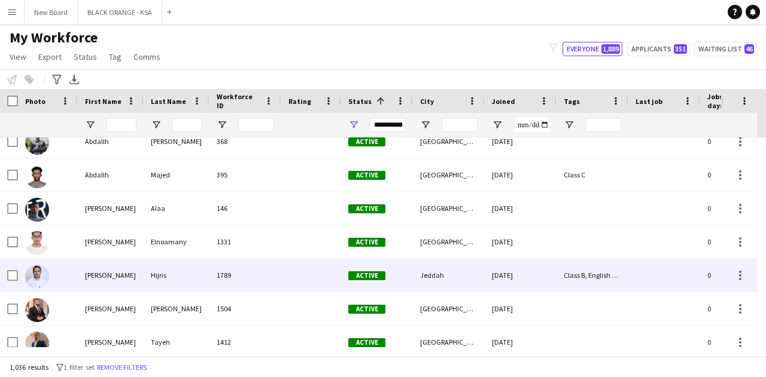
click at [97, 268] on div "[PERSON_NAME]" at bounding box center [111, 275] width 66 height 33
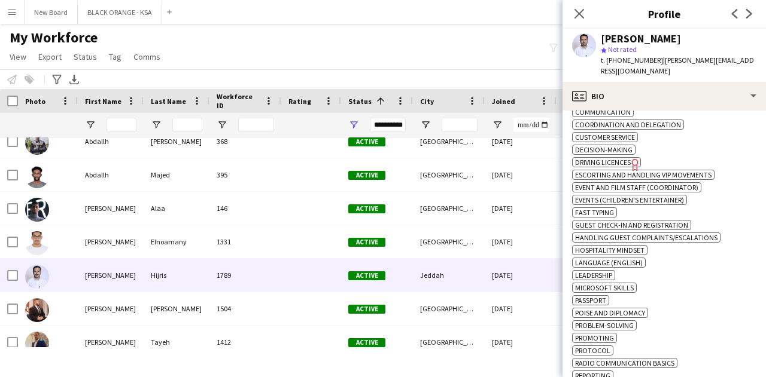
click at [641, 170] on icon "Freelancer has uploaded a photo validation of skill. Click to see" at bounding box center [635, 165] width 13 height 13
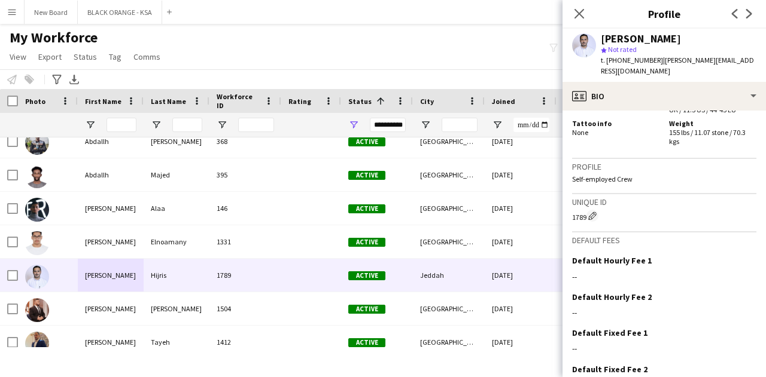
scroll to position [1048, 0]
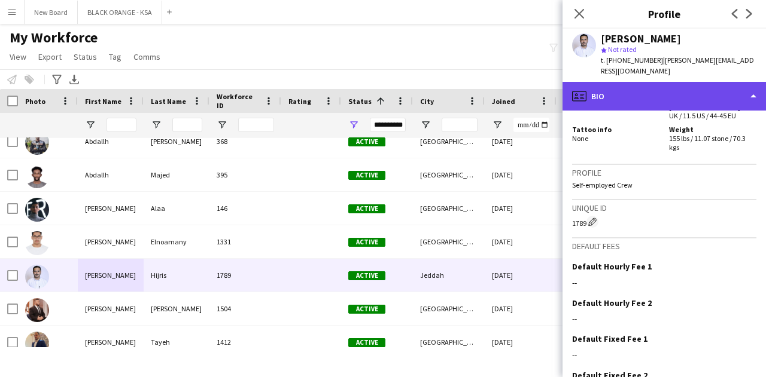
click at [670, 97] on div "profile Bio" at bounding box center [663, 96] width 203 height 29
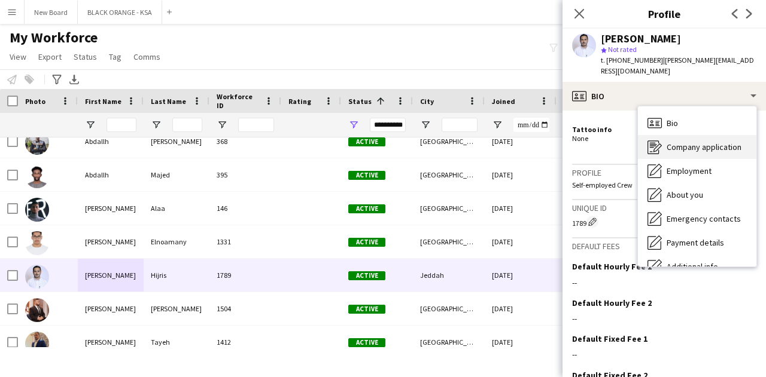
click at [707, 143] on span "Company application" at bounding box center [703, 147] width 75 height 11
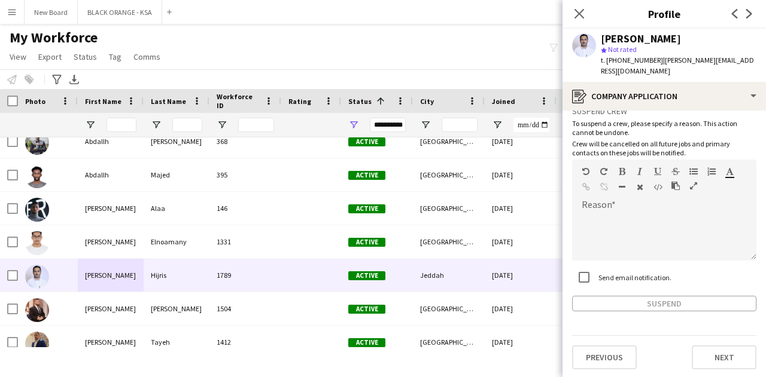
scroll to position [62, 0]
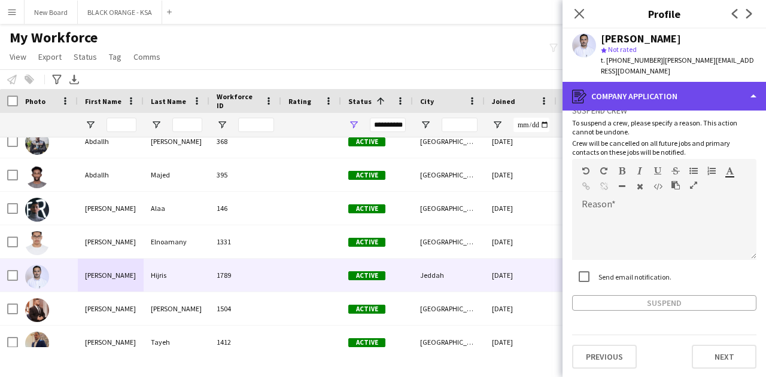
click at [713, 106] on div "register Company application" at bounding box center [663, 96] width 203 height 29
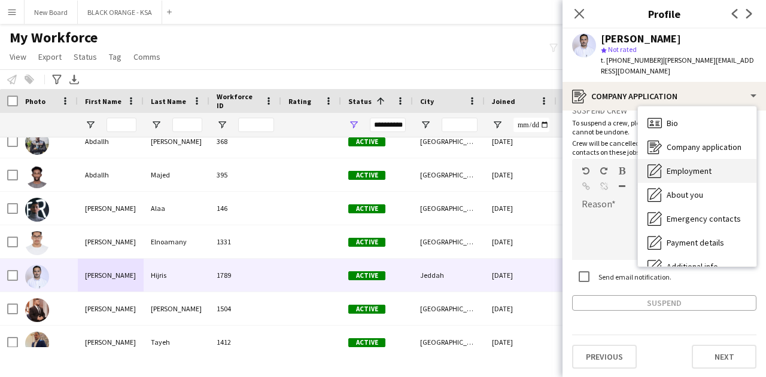
click at [714, 170] on div "Employment Employment" at bounding box center [697, 171] width 118 height 24
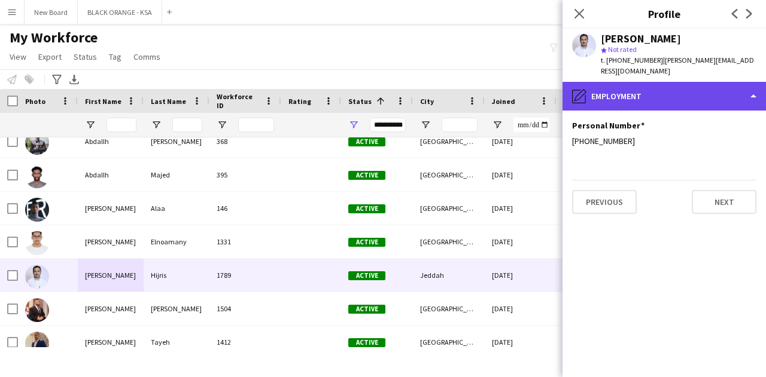
click at [713, 99] on div "pencil4 Employment" at bounding box center [663, 96] width 203 height 29
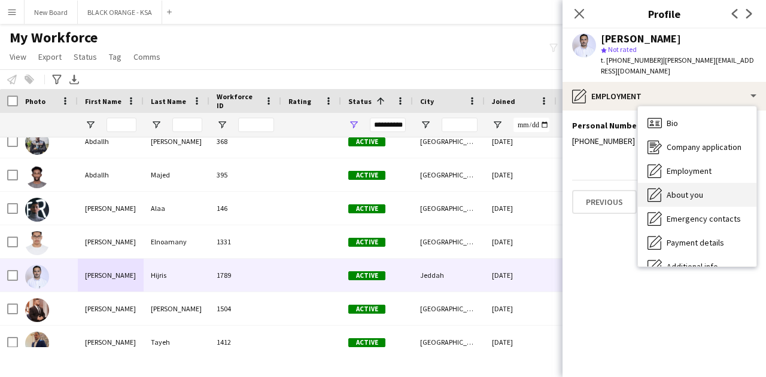
click at [700, 192] on span "About you" at bounding box center [684, 195] width 36 height 11
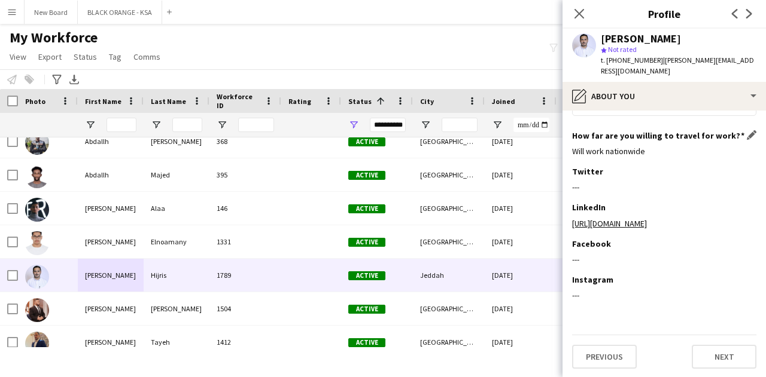
scroll to position [629, 0]
click at [714, 357] on button "Next" at bounding box center [723, 356] width 65 height 24
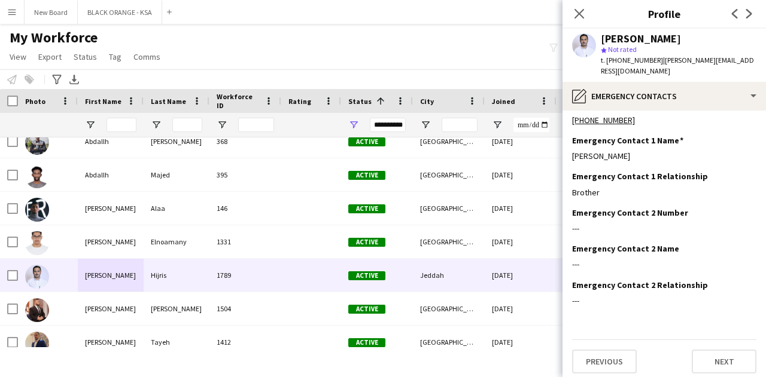
scroll to position [22, 0]
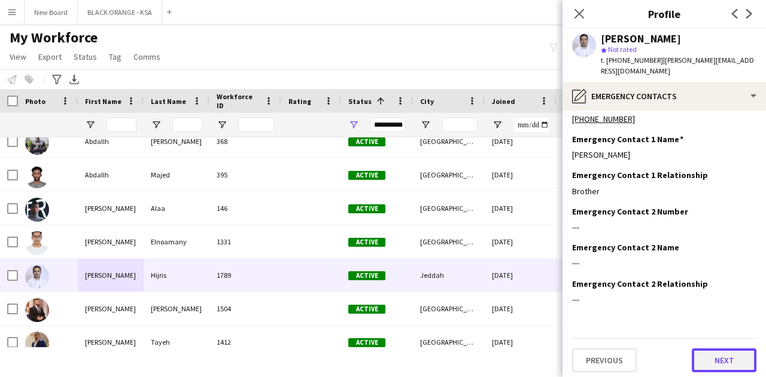
click at [715, 357] on button "Next" at bounding box center [723, 361] width 65 height 24
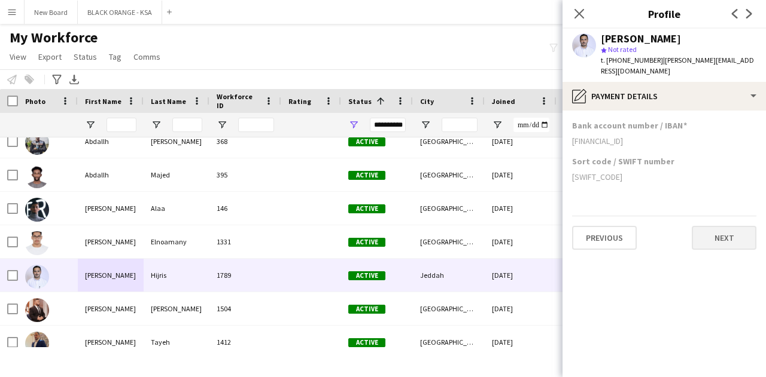
scroll to position [0, 0]
click at [717, 240] on button "Next" at bounding box center [723, 238] width 65 height 24
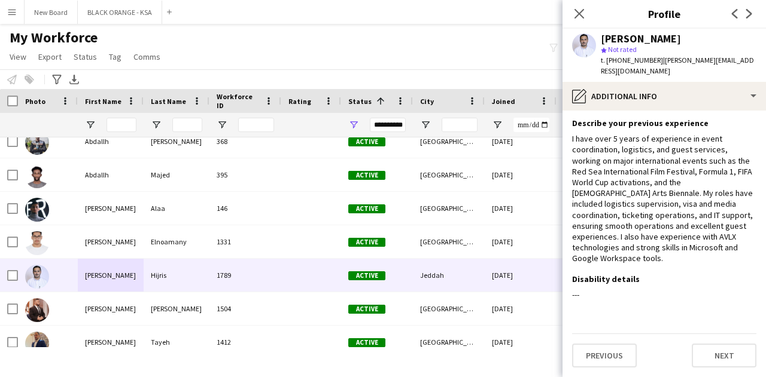
scroll to position [48, 0]
click at [699, 351] on button "Next" at bounding box center [723, 356] width 65 height 24
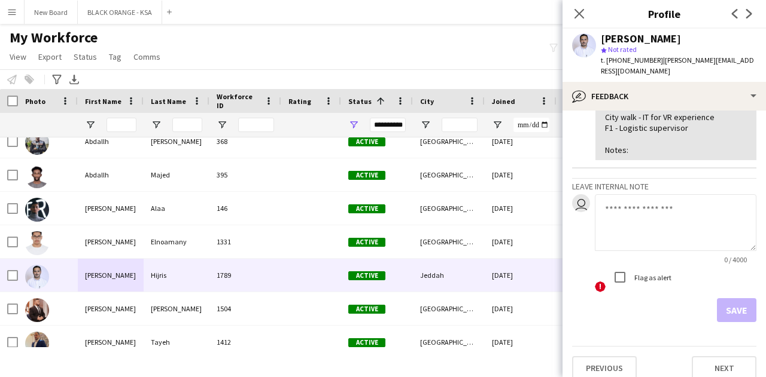
scroll to position [277, 0]
click at [616, 356] on button "Previous" at bounding box center [604, 368] width 65 height 24
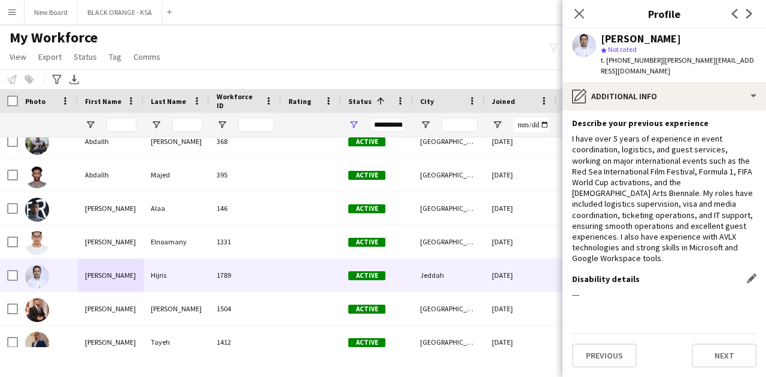
scroll to position [48, 0]
click at [617, 348] on button "Previous" at bounding box center [604, 356] width 65 height 24
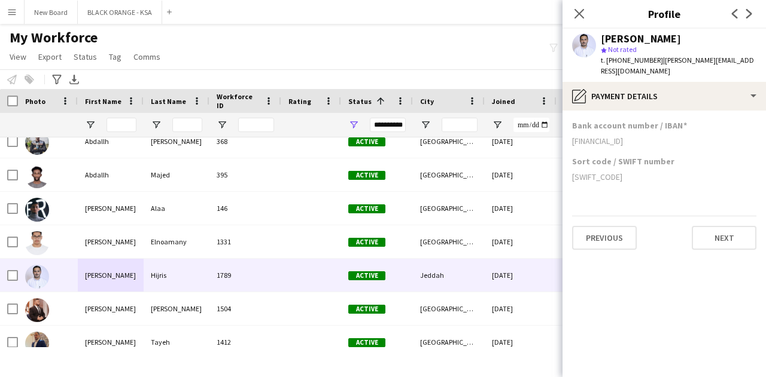
scroll to position [0, 0]
click at [617, 235] on button "Previous" at bounding box center [604, 238] width 65 height 24
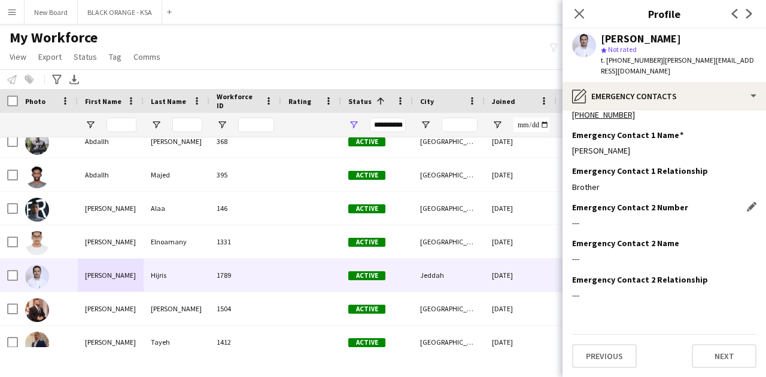
scroll to position [18, 0]
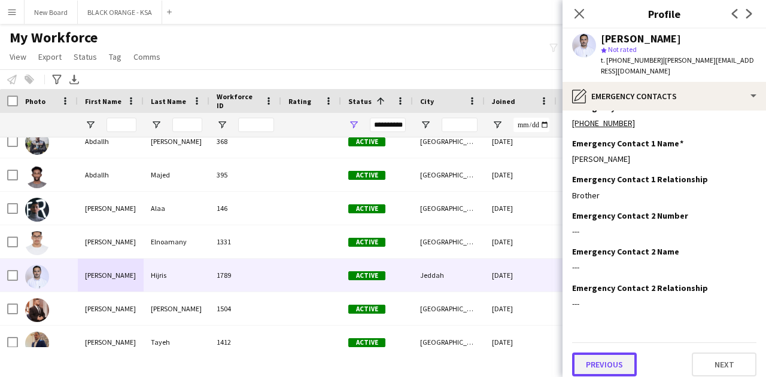
click at [613, 356] on button "Previous" at bounding box center [604, 365] width 65 height 24
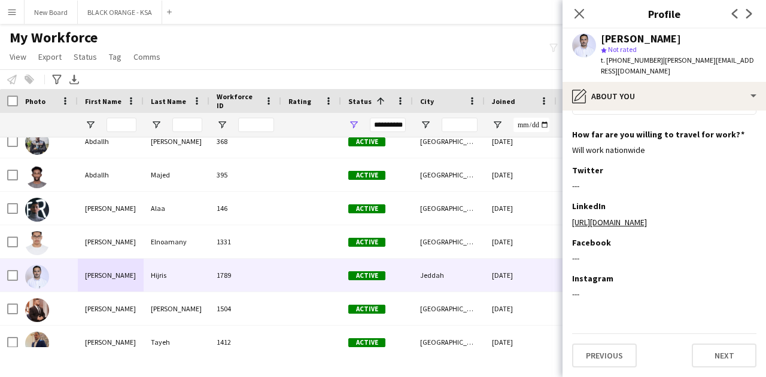
scroll to position [624, 0]
click at [616, 361] on button "Previous" at bounding box center [604, 356] width 65 height 24
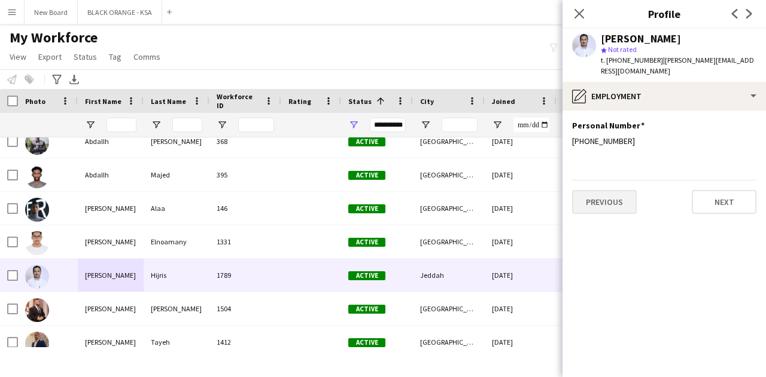
scroll to position [0, 0]
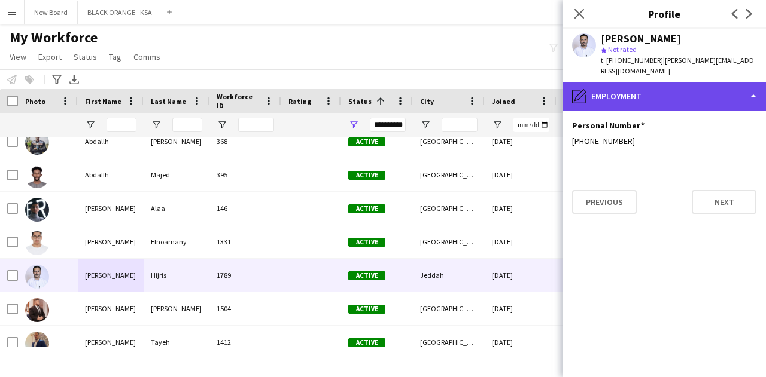
click at [664, 82] on div "pencil4 Employment" at bounding box center [663, 96] width 203 height 29
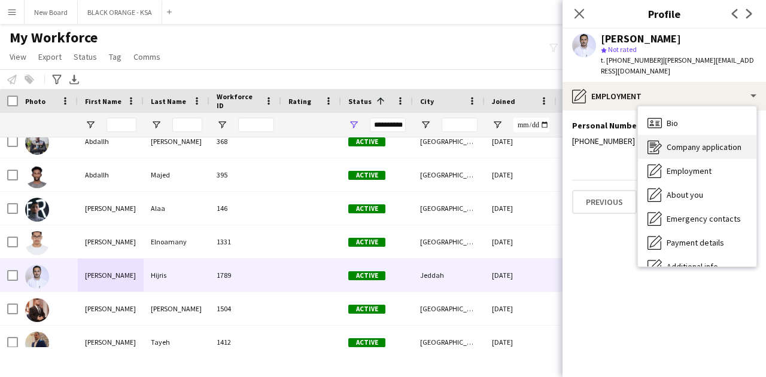
click at [686, 139] on div "Company application Company application" at bounding box center [697, 147] width 118 height 24
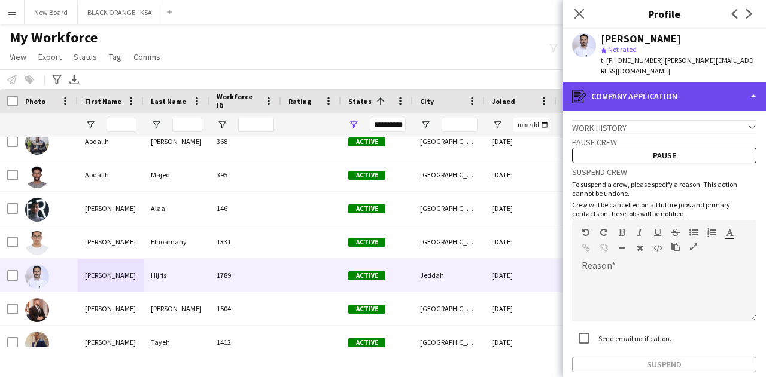
click at [691, 102] on div "register Company application" at bounding box center [663, 96] width 203 height 29
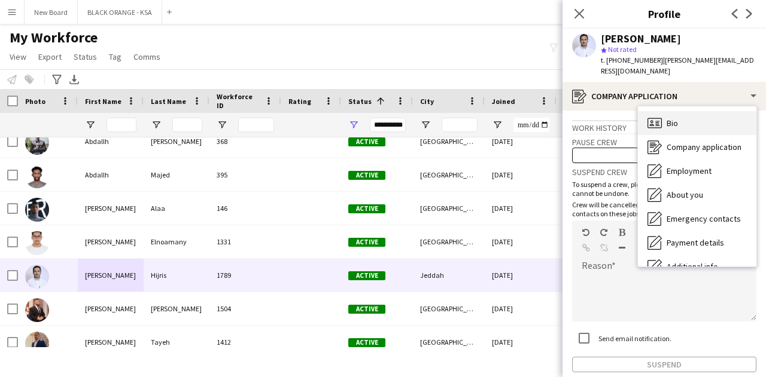
click at [684, 117] on div "Bio Bio" at bounding box center [697, 123] width 118 height 24
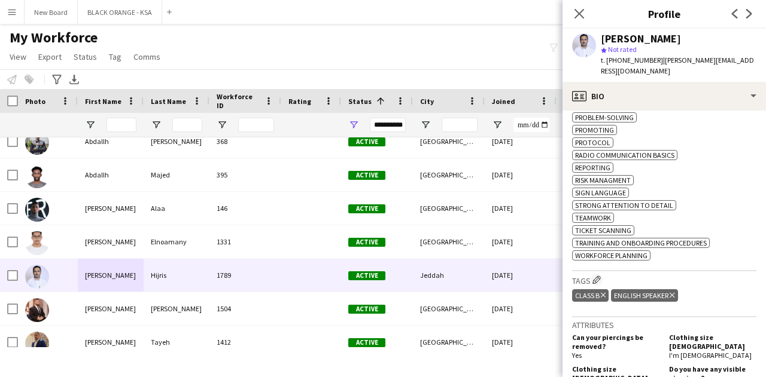
scroll to position [694, 0]
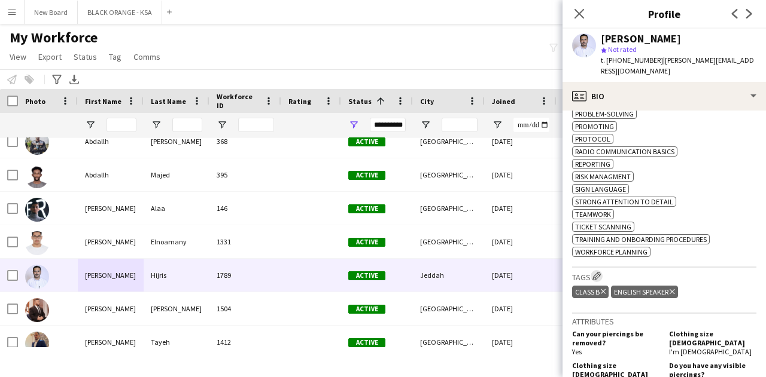
click at [601, 281] on app-icon "Edit crew company tags" at bounding box center [596, 276] width 8 height 8
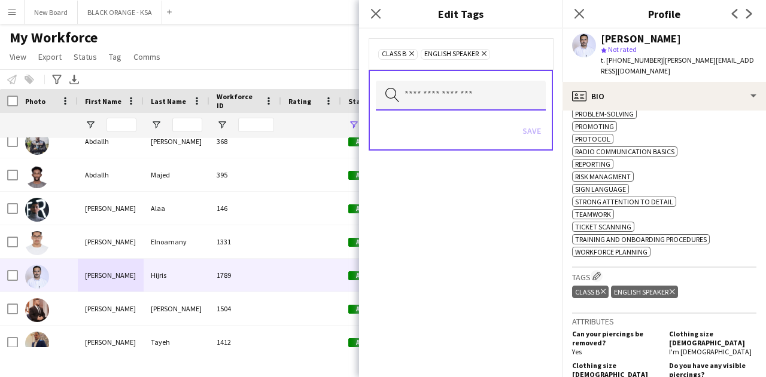
click at [461, 94] on input "text" at bounding box center [461, 96] width 170 height 30
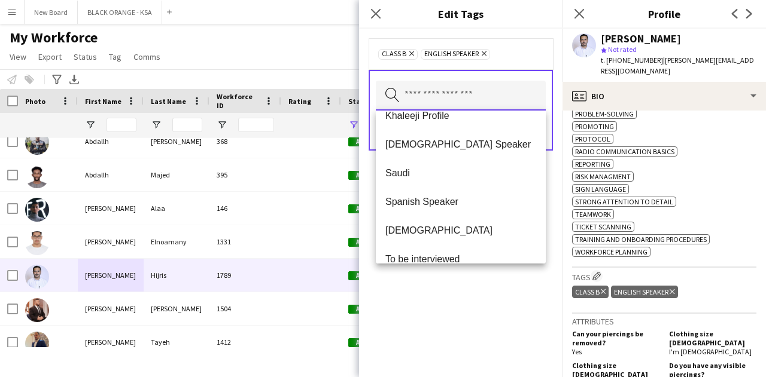
scroll to position [402, 0]
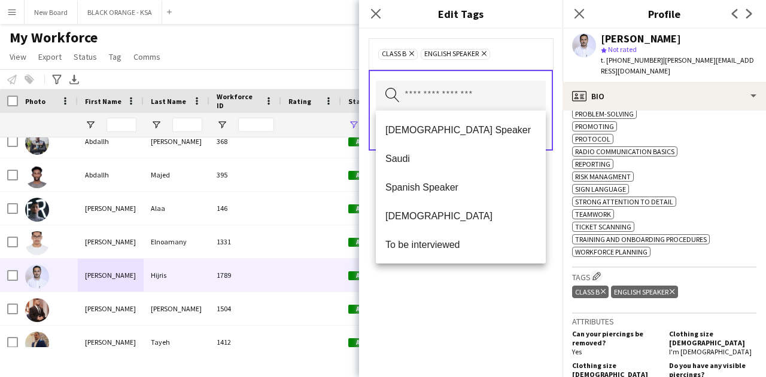
click at [467, 291] on div "Class B Remove English Speaker Remove Search by tag name Save" at bounding box center [460, 203] width 203 height 349
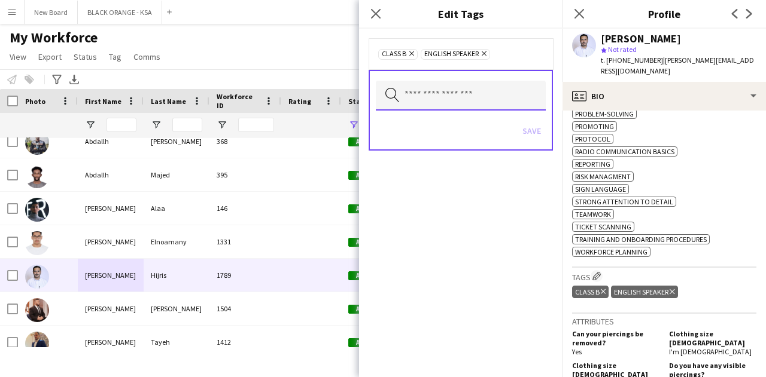
click at [451, 99] on input "text" at bounding box center [461, 96] width 170 height 30
click at [444, 96] on input "**" at bounding box center [461, 96] width 170 height 30
type input "*"
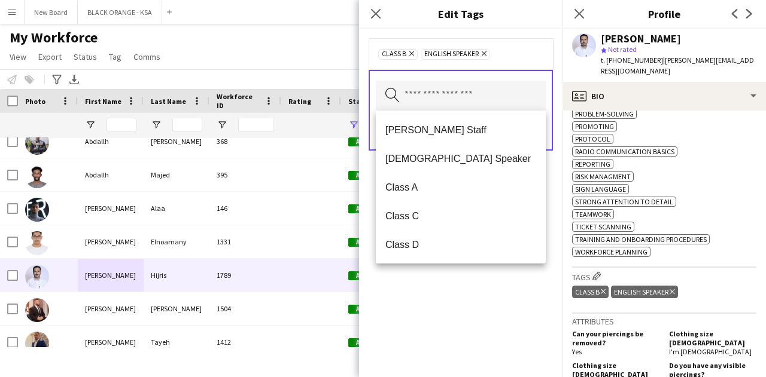
click at [498, 306] on div "Class B Remove English Speaker Remove Search by tag name Save" at bounding box center [460, 203] width 203 height 349
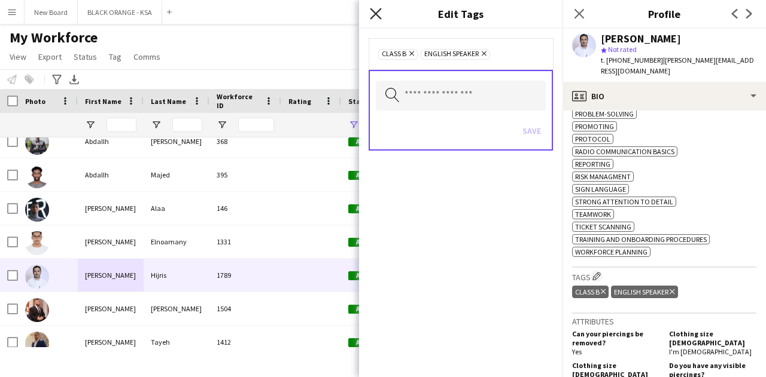
click at [377, 12] on icon at bounding box center [375, 13] width 11 height 11
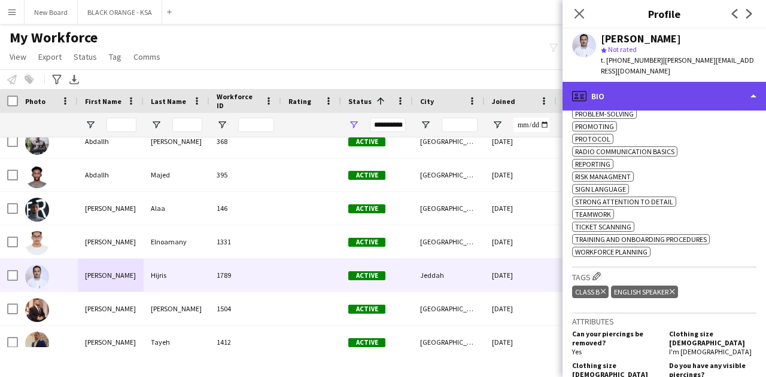
click at [687, 97] on div "profile Bio" at bounding box center [663, 96] width 203 height 29
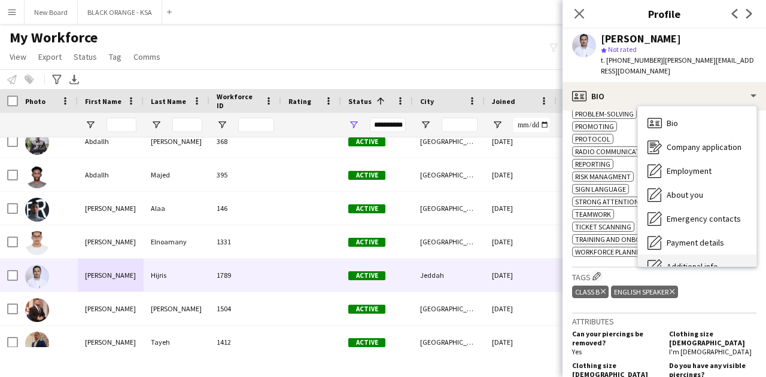
click at [696, 261] on span "Additional info" at bounding box center [691, 266] width 51 height 11
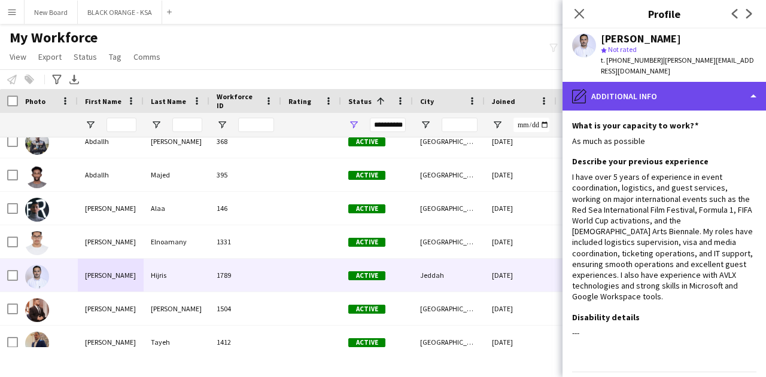
click at [663, 89] on div "pencil4 Additional info" at bounding box center [663, 96] width 203 height 29
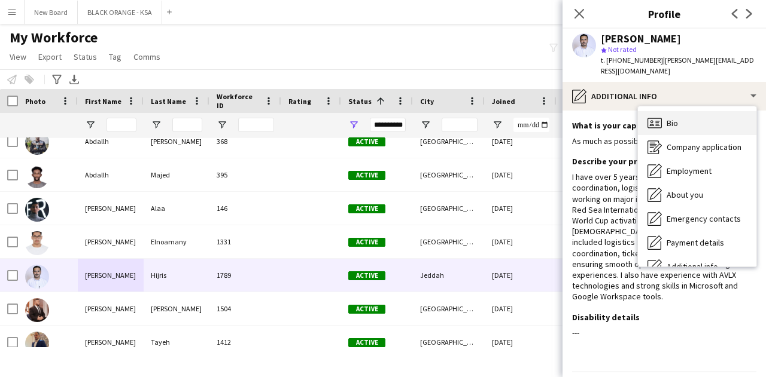
click at [664, 127] on div "Bio Bio" at bounding box center [697, 123] width 118 height 24
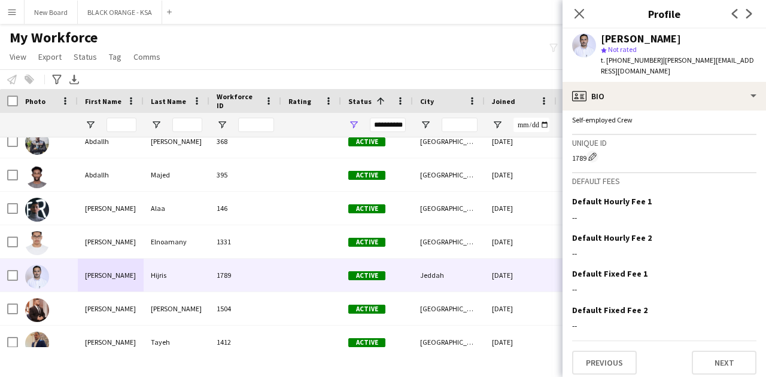
scroll to position [1120, 0]
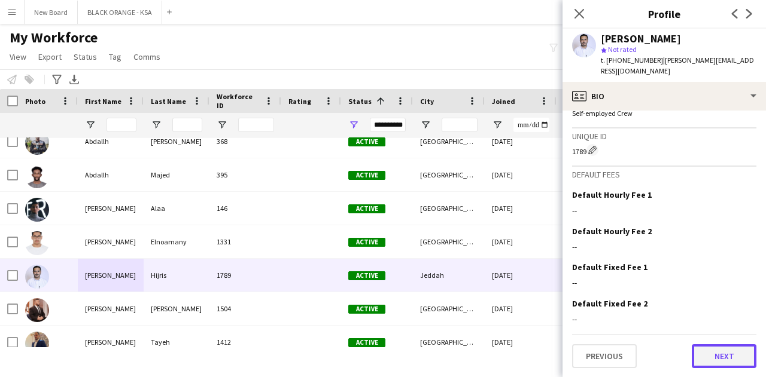
click at [720, 350] on button "Next" at bounding box center [723, 357] width 65 height 24
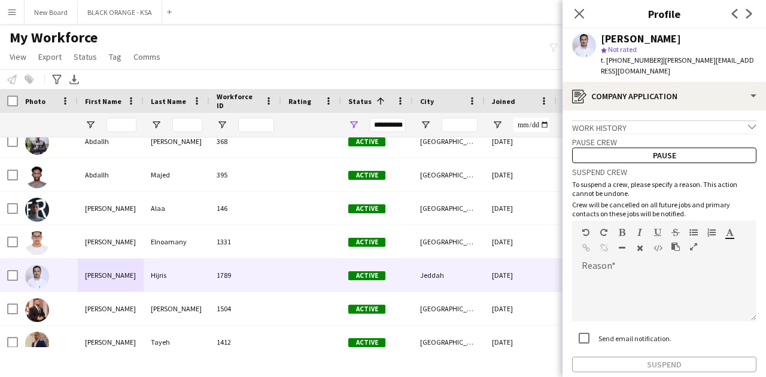
scroll to position [62, 0]
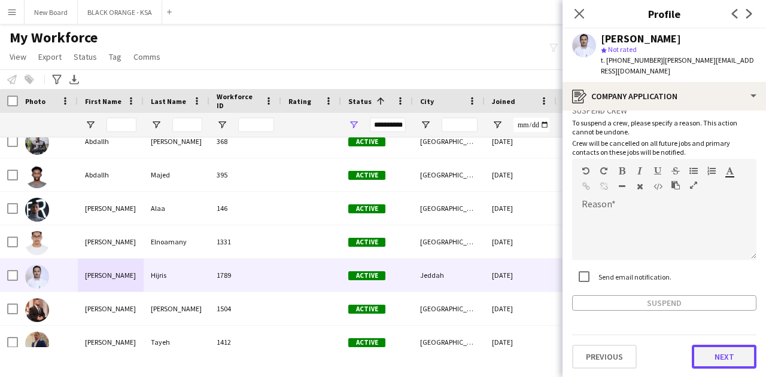
click at [712, 360] on button "Next" at bounding box center [723, 357] width 65 height 24
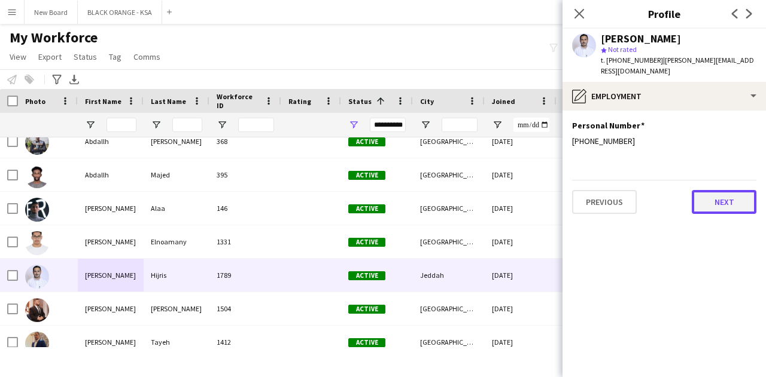
click at [719, 200] on button "Next" at bounding box center [723, 202] width 65 height 24
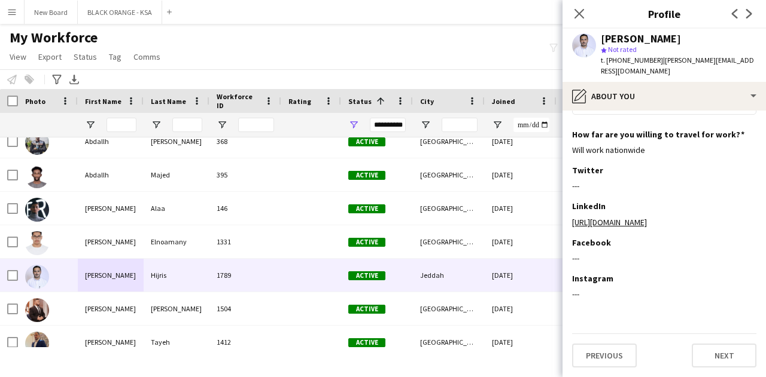
scroll to position [629, 0]
click at [647, 223] on link "[URL][DOMAIN_NAME]" at bounding box center [609, 222] width 75 height 11
drag, startPoint x: 724, startPoint y: 225, endPoint x: 569, endPoint y: 228, distance: 155.0
click at [569, 228] on app-section-data-types "Bio Edit this field I am [PERSON_NAME], born on [DEMOGRAPHIC_DATA], [DEMOGRAPHI…" at bounding box center [663, 244] width 203 height 267
copy link "[URL][DOMAIN_NAME]"
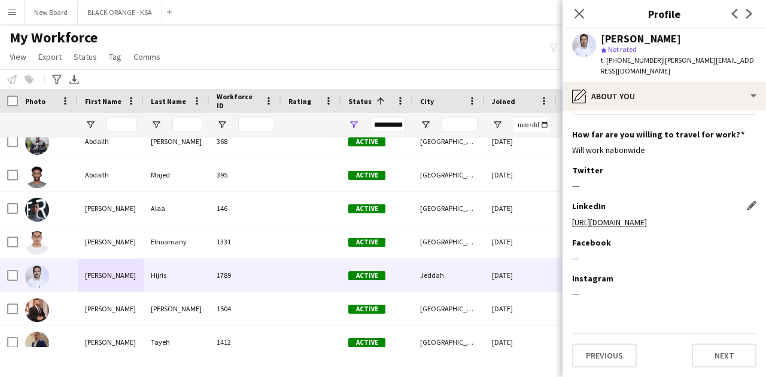
copy link "[URL][DOMAIN_NAME]"
drag, startPoint x: 697, startPoint y: 38, endPoint x: 601, endPoint y: 36, distance: 96.3
click at [601, 36] on div "[PERSON_NAME]" at bounding box center [641, 38] width 80 height 11
copy div "[PERSON_NAME]"
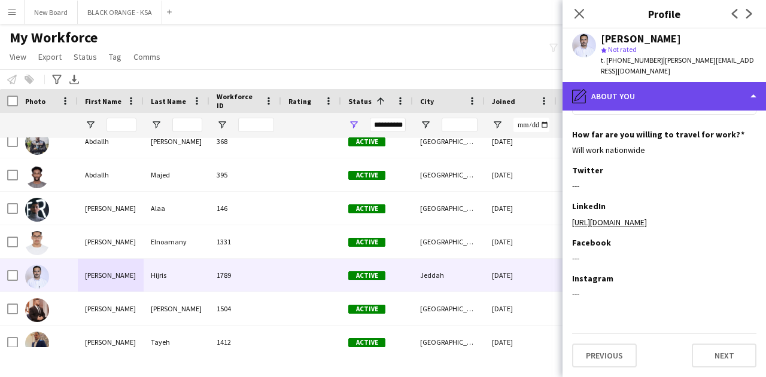
click at [715, 90] on div "pencil4 About you" at bounding box center [663, 96] width 203 height 29
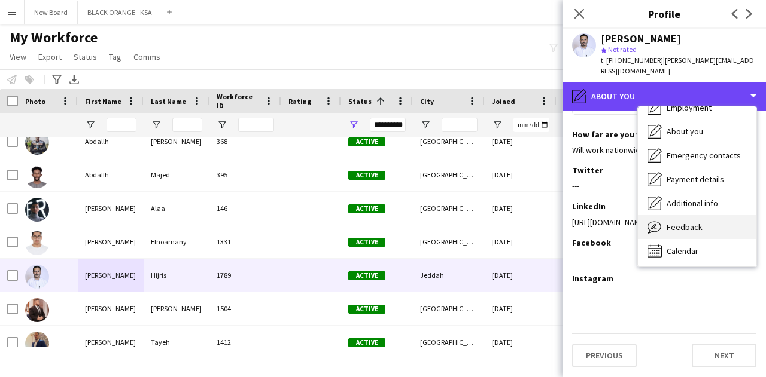
scroll to position [65, 0]
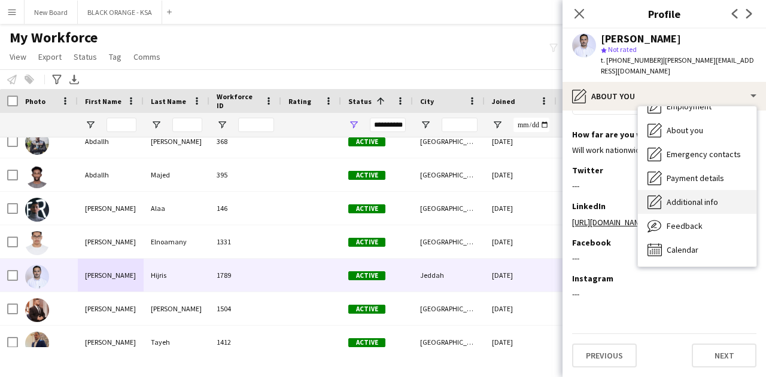
click at [693, 206] on span "Additional info" at bounding box center [691, 202] width 51 height 11
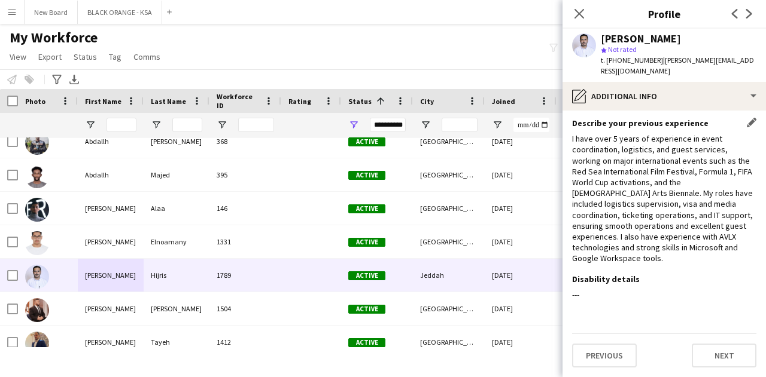
scroll to position [48, 0]
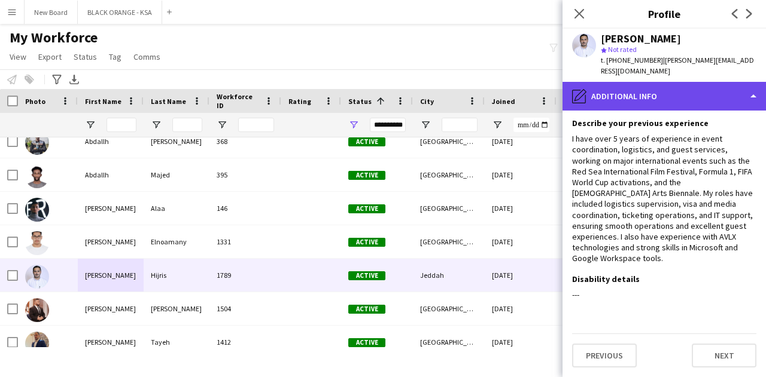
click at [714, 103] on div "pencil4 Additional info" at bounding box center [663, 96] width 203 height 29
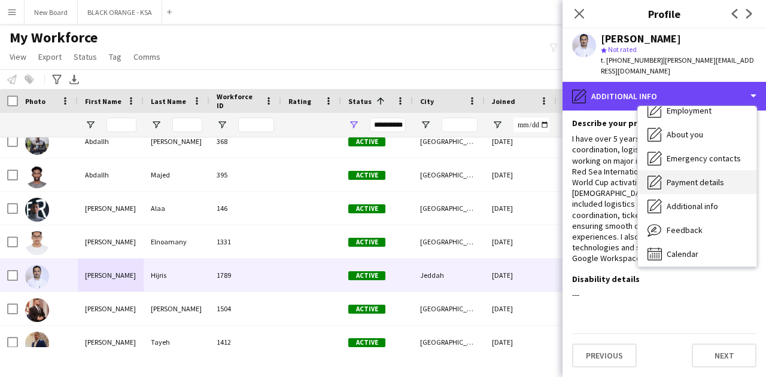
scroll to position [65, 0]
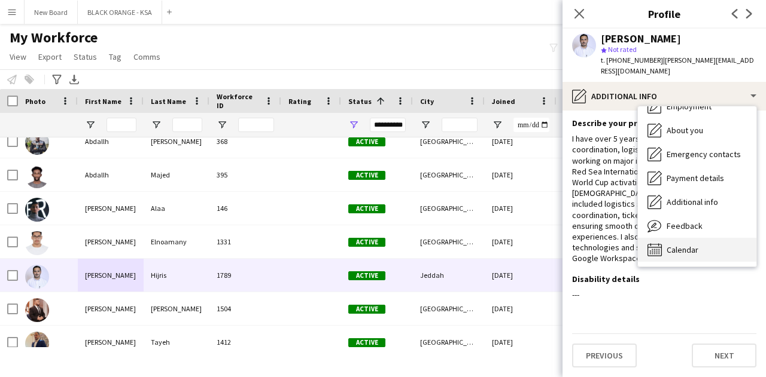
click at [688, 258] on div "Calendar Calendar" at bounding box center [697, 250] width 118 height 24
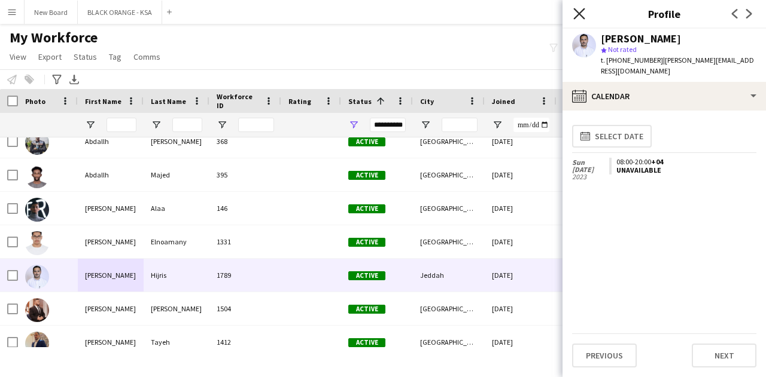
click at [583, 11] on icon "Close pop-in" at bounding box center [578, 13] width 11 height 11
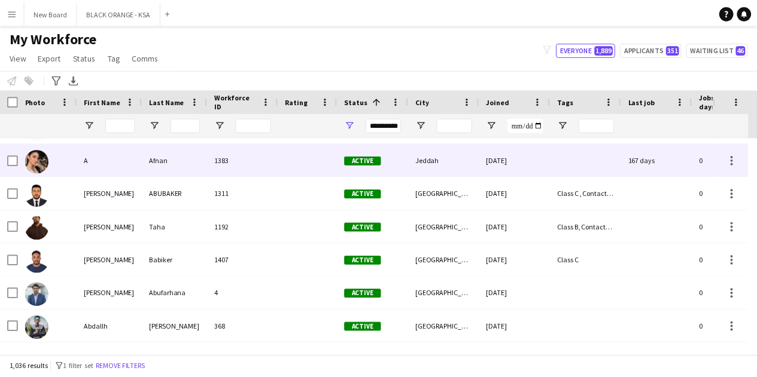
scroll to position [0, 0]
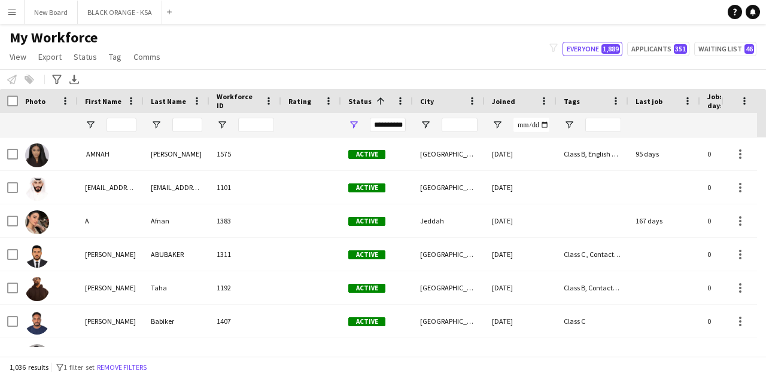
click at [423, 57] on div "My Workforce View Views Default view New view Update view Delete view Edit name…" at bounding box center [383, 49] width 766 height 41
click at [13, 19] on button "Menu" at bounding box center [12, 12] width 24 height 24
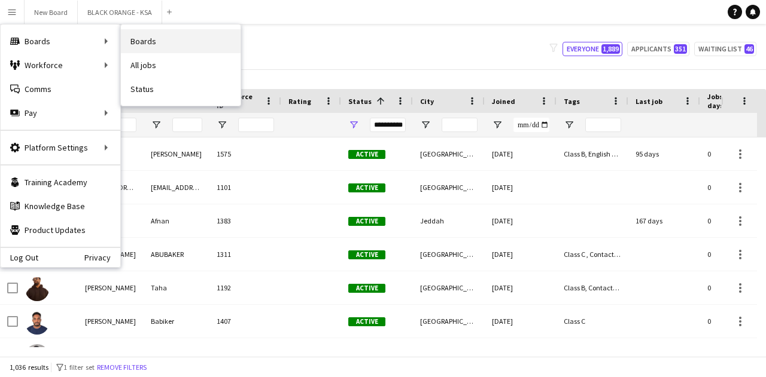
click at [153, 38] on link "Boards" at bounding box center [181, 41] width 120 height 24
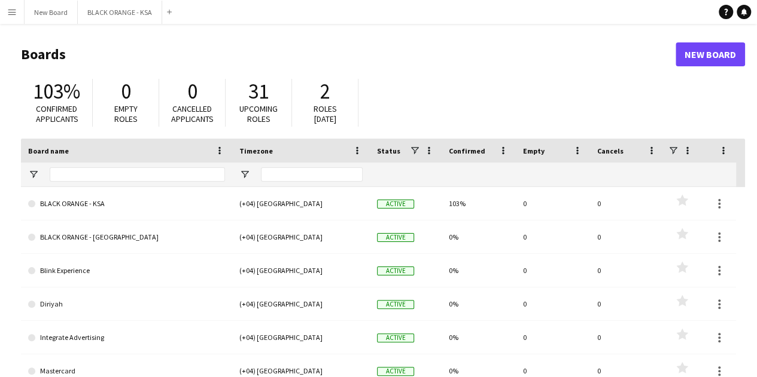
click at [13, 15] on app-icon "Menu" at bounding box center [12, 12] width 10 height 10
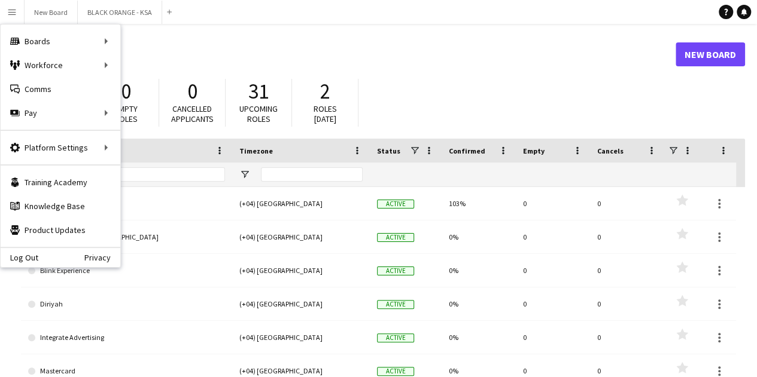
click at [13, 15] on app-icon "Menu" at bounding box center [12, 12] width 10 height 10
click at [421, 83] on div "103% Confirmed applicants 0 Empty roles 0 Cancelled applicants 31 Upcoming role…" at bounding box center [383, 106] width 724 height 66
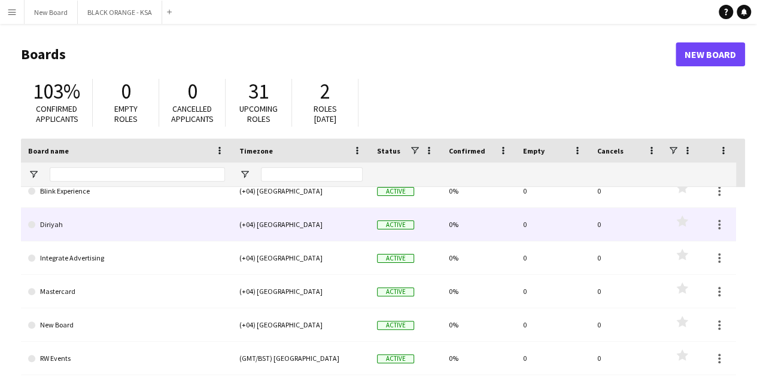
scroll to position [80, 0]
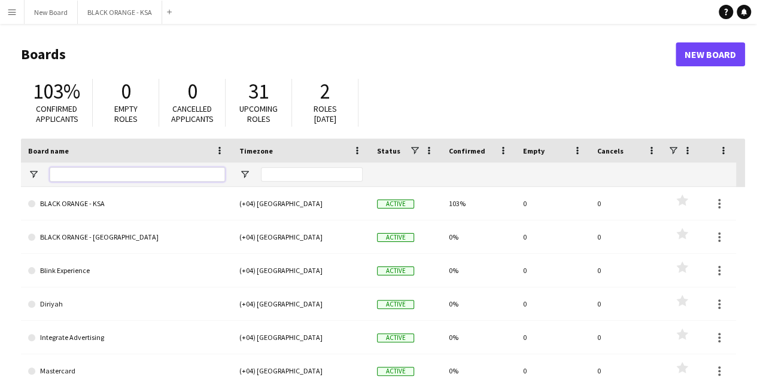
click at [166, 172] on input "Board name Filter Input" at bounding box center [137, 174] width 175 height 14
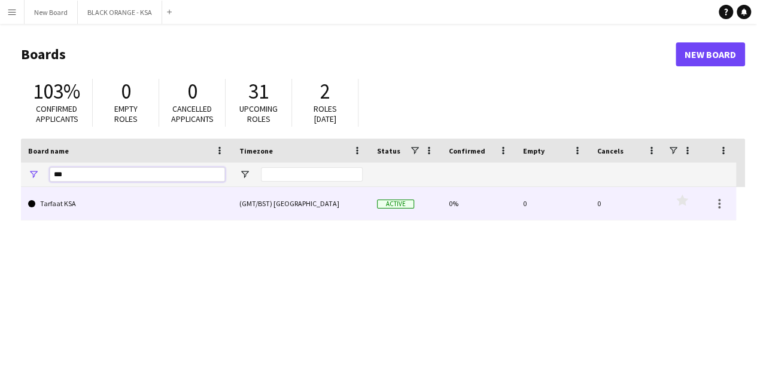
type input "***"
click at [65, 205] on link "Tarfaat KSA" at bounding box center [126, 203] width 197 height 33
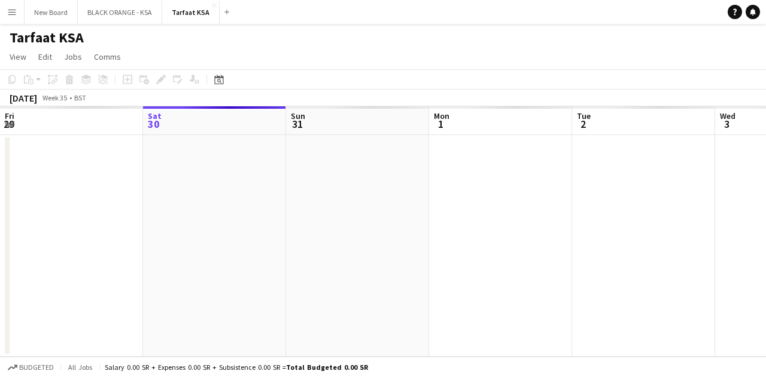
click at [37, 99] on div "[DATE]" at bounding box center [24, 98] width 28 height 12
click at [224, 78] on div "Date picker" at bounding box center [219, 79] width 14 height 14
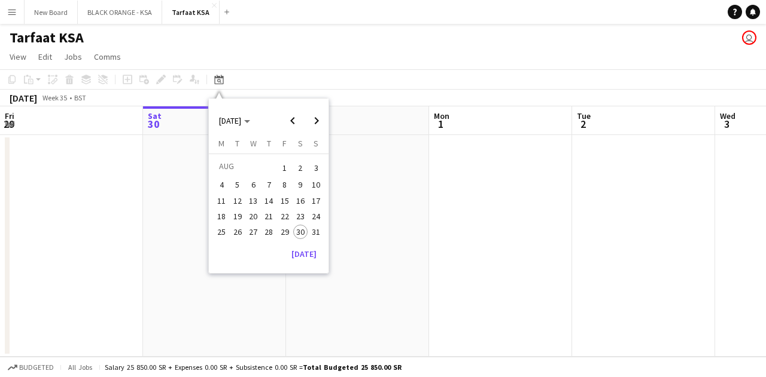
click at [242, 231] on span "26" at bounding box center [237, 232] width 14 height 14
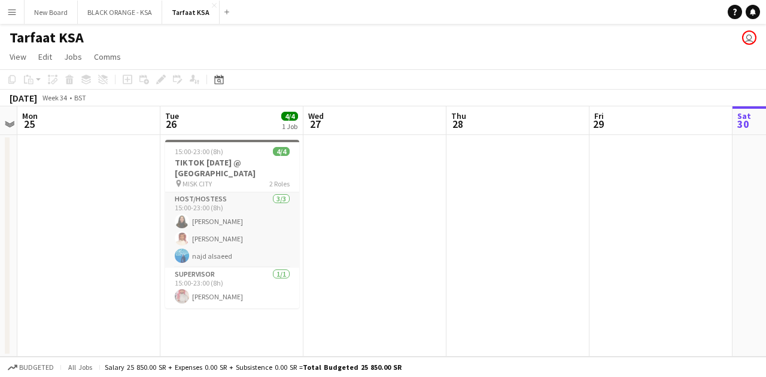
click at [206, 222] on app-card-role "Host/Hostess [DATE] 15:00-23:00 (8h) [PERSON_NAME] najd alsaeed" at bounding box center [232, 230] width 134 height 75
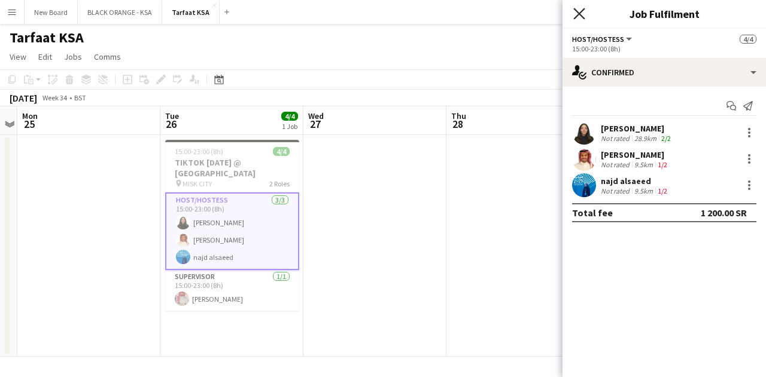
click at [579, 11] on icon "Close pop-in" at bounding box center [578, 13] width 11 height 11
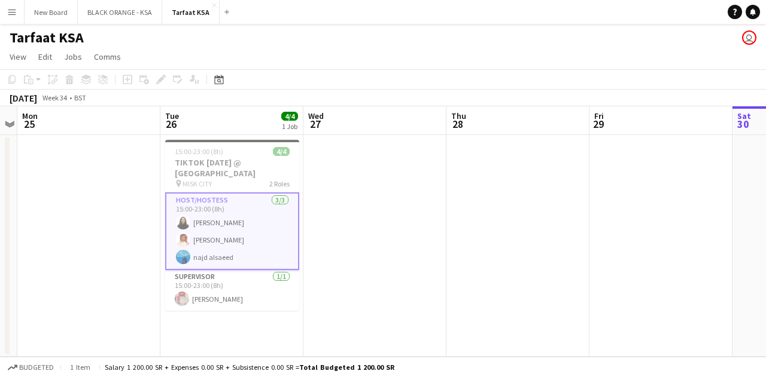
click at [10, 9] on app-icon "Menu" at bounding box center [12, 12] width 10 height 10
